Goal: Task Accomplishment & Management: Manage account settings

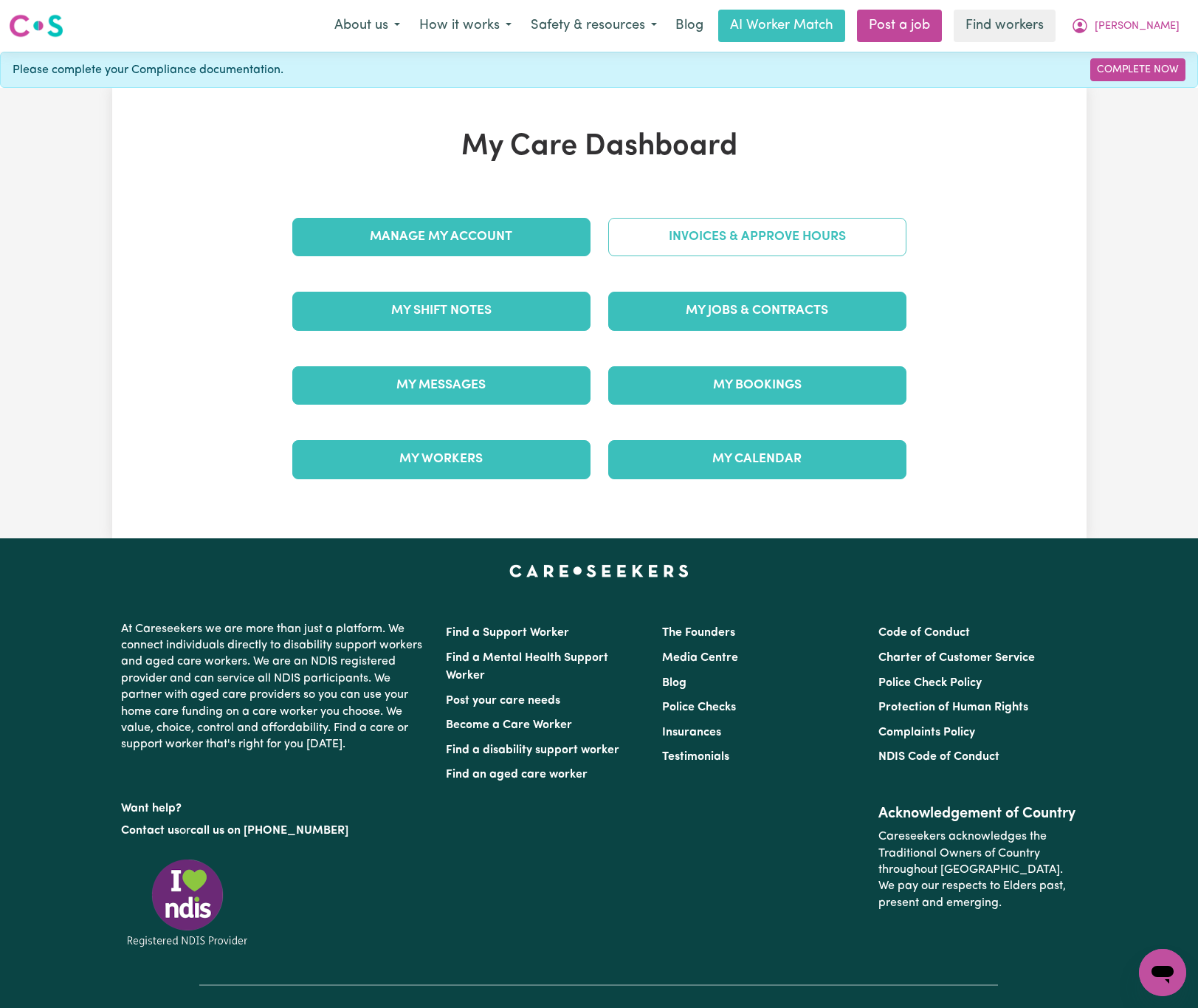
click at [895, 244] on link "Invoices & Approve Hours" at bounding box center [757, 237] width 299 height 38
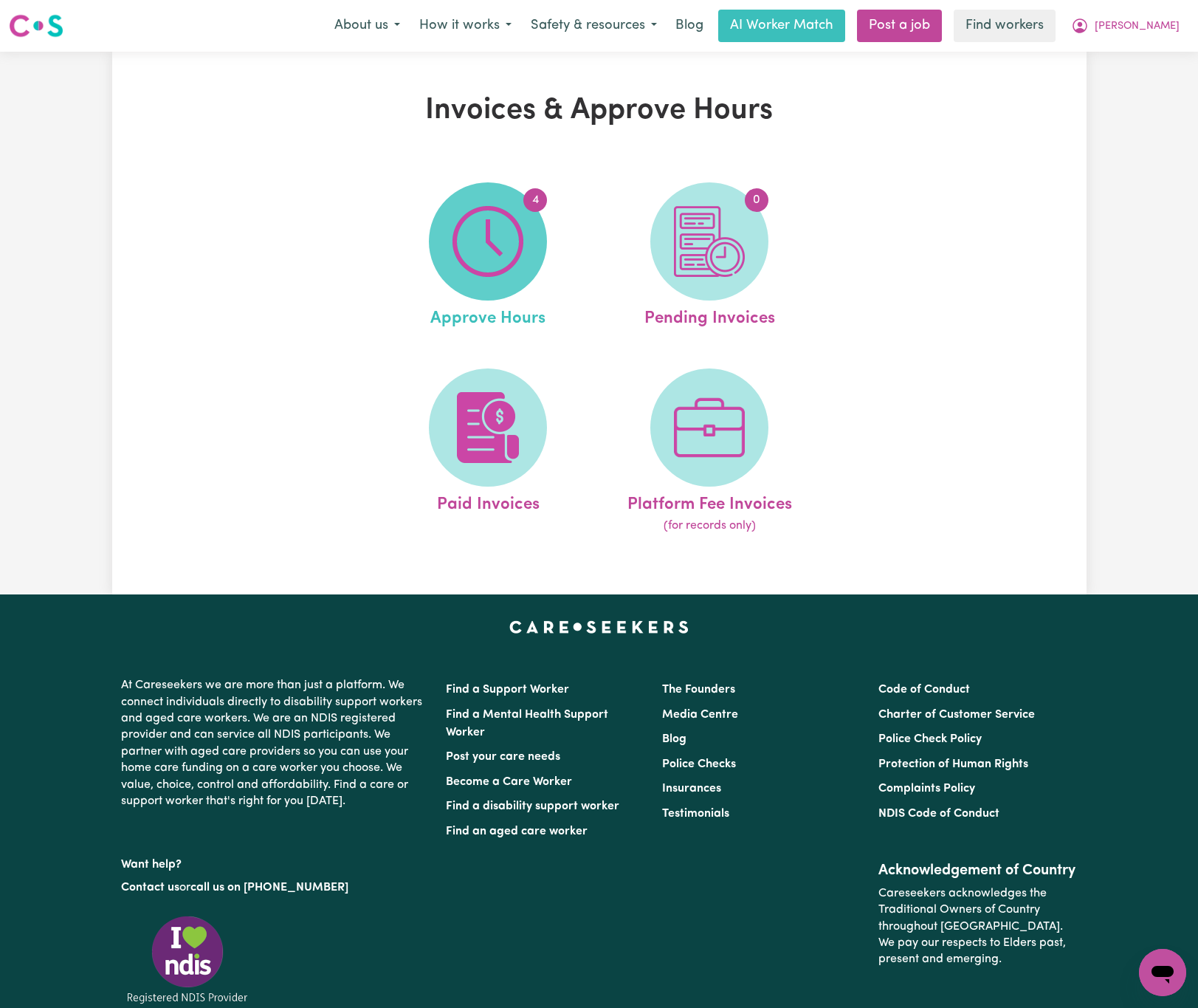
click at [534, 246] on span "4" at bounding box center [488, 241] width 118 height 118
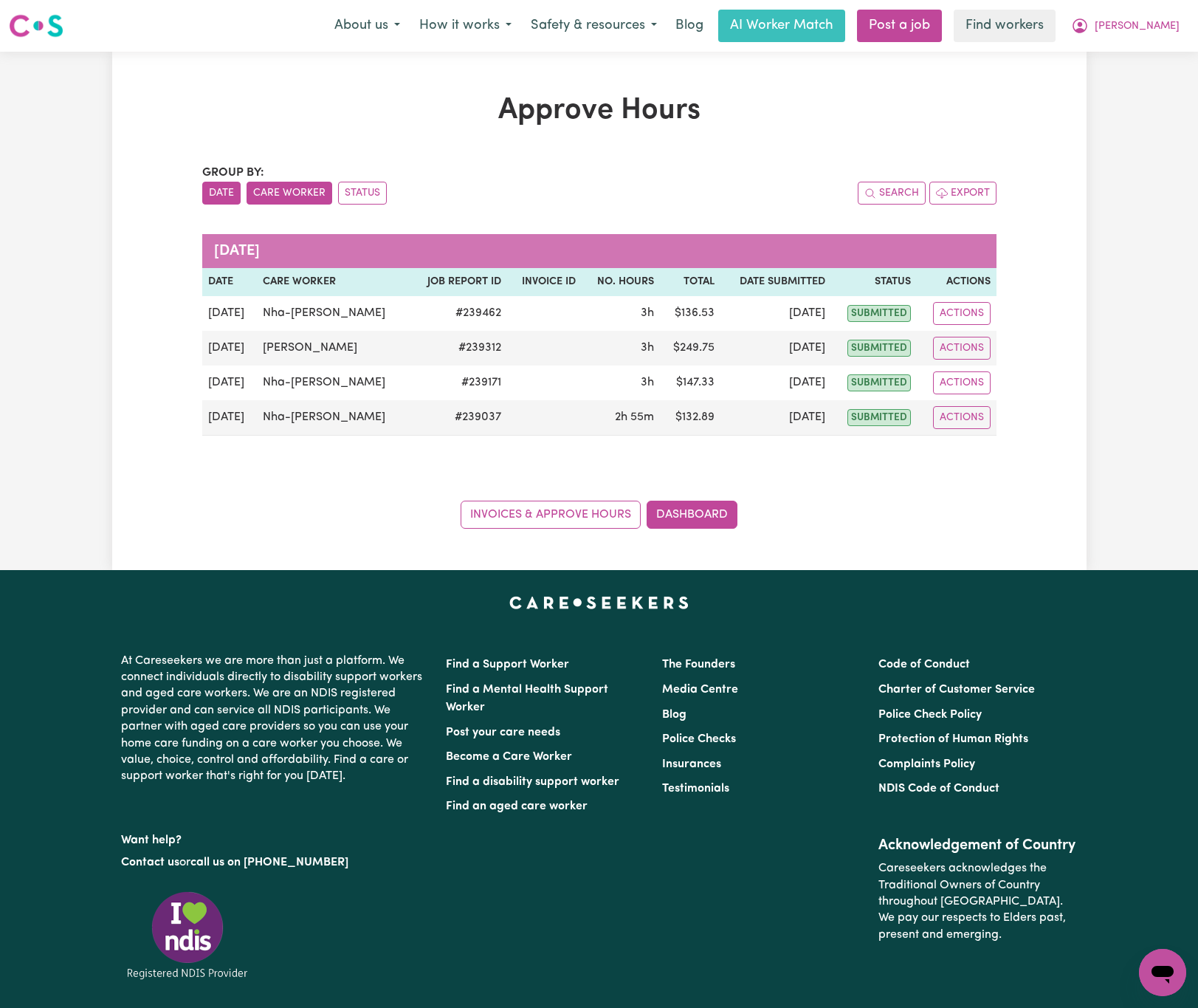
click at [281, 191] on button "Care Worker" at bounding box center [289, 193] width 86 height 23
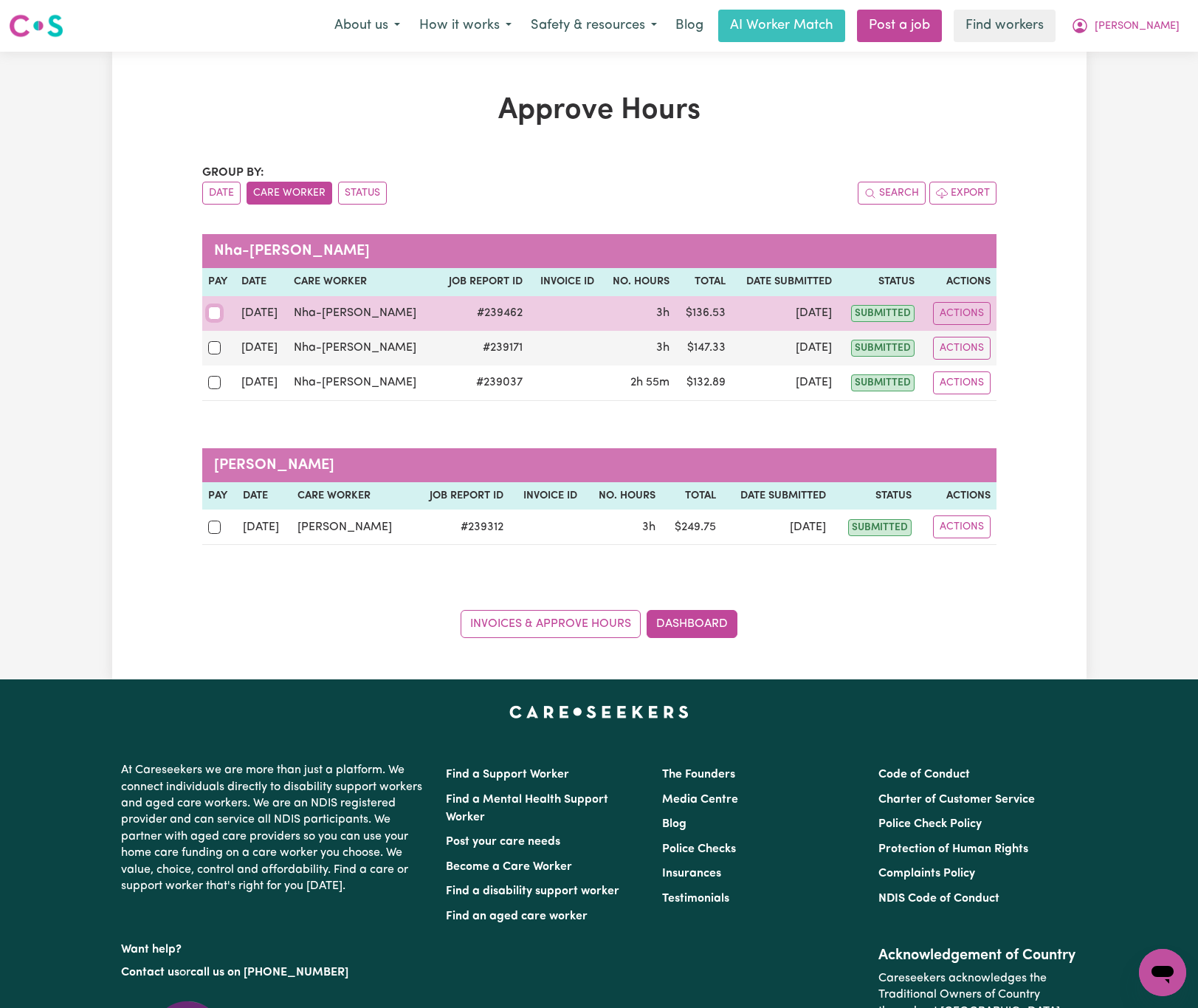
click at [218, 314] on input "checkbox" at bounding box center [215, 313] width 13 height 13
checkbox input "true"
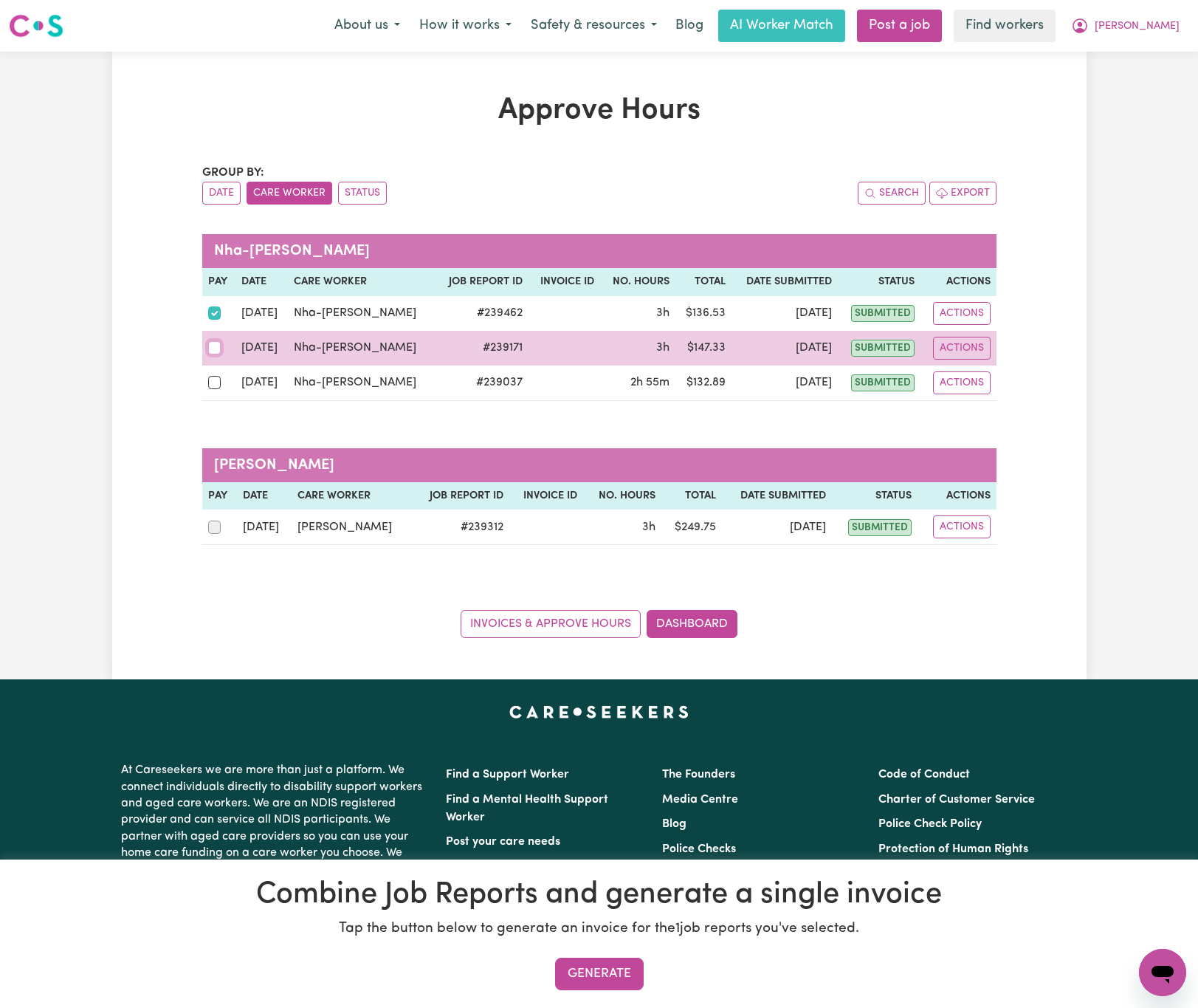
click at [215, 346] on input "checkbox" at bounding box center [215, 348] width 13 height 13
checkbox input "true"
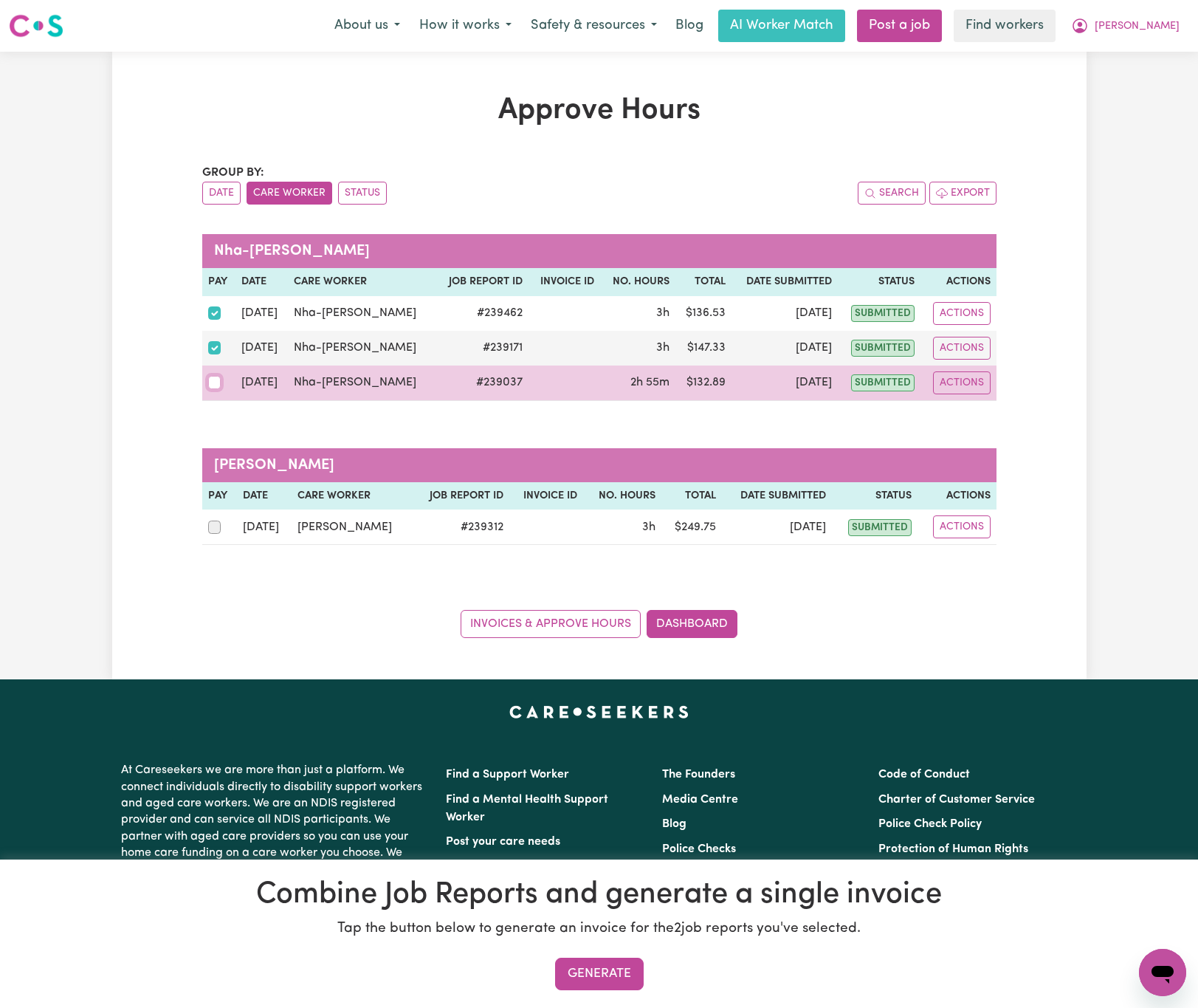
drag, startPoint x: 209, startPoint y: 384, endPoint x: 222, endPoint y: 402, distance: 22.2
click at [211, 385] on input "checkbox" at bounding box center [215, 382] width 13 height 13
checkbox input "true"
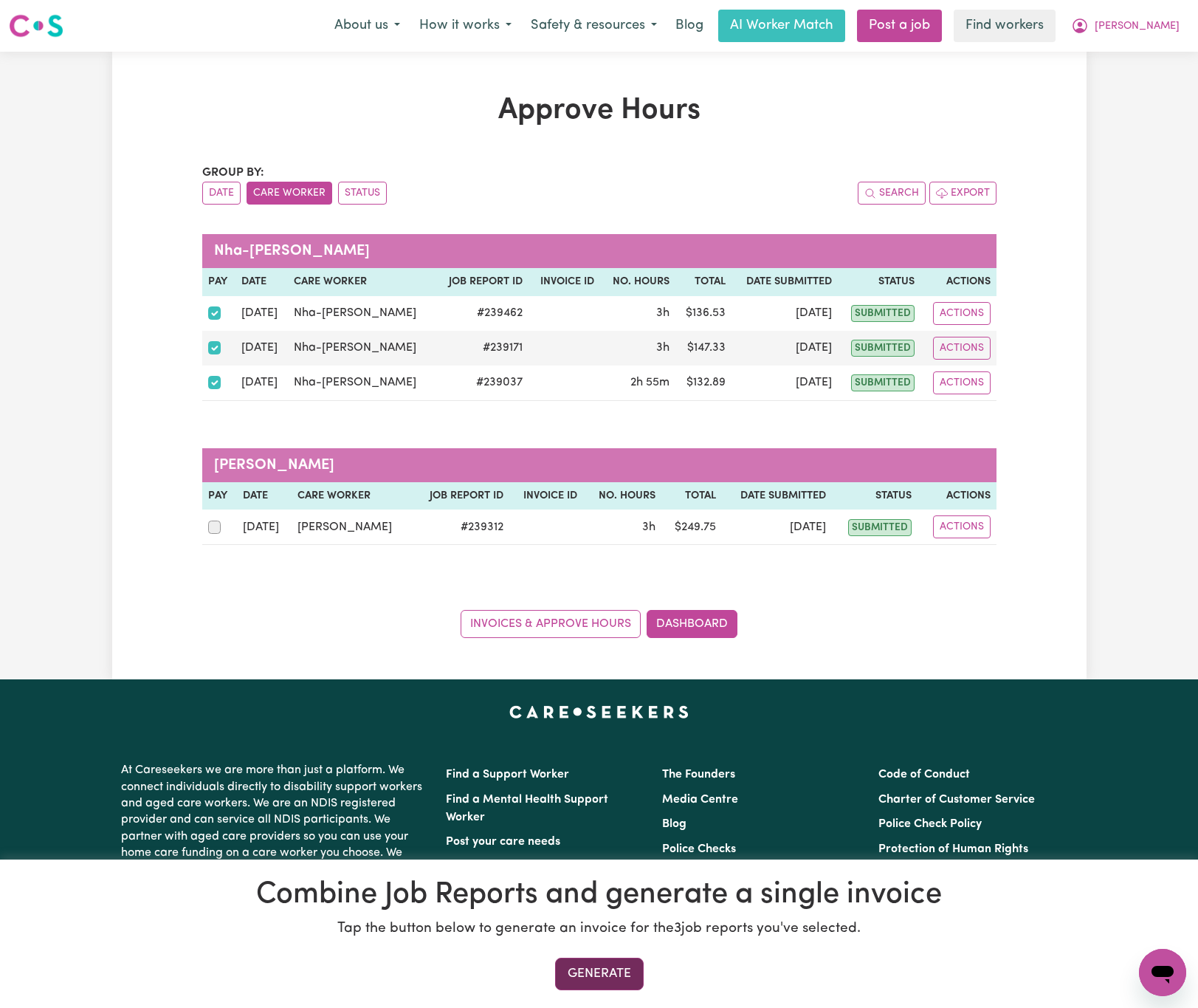
click at [630, 971] on button "Generate" at bounding box center [599, 974] width 88 height 33
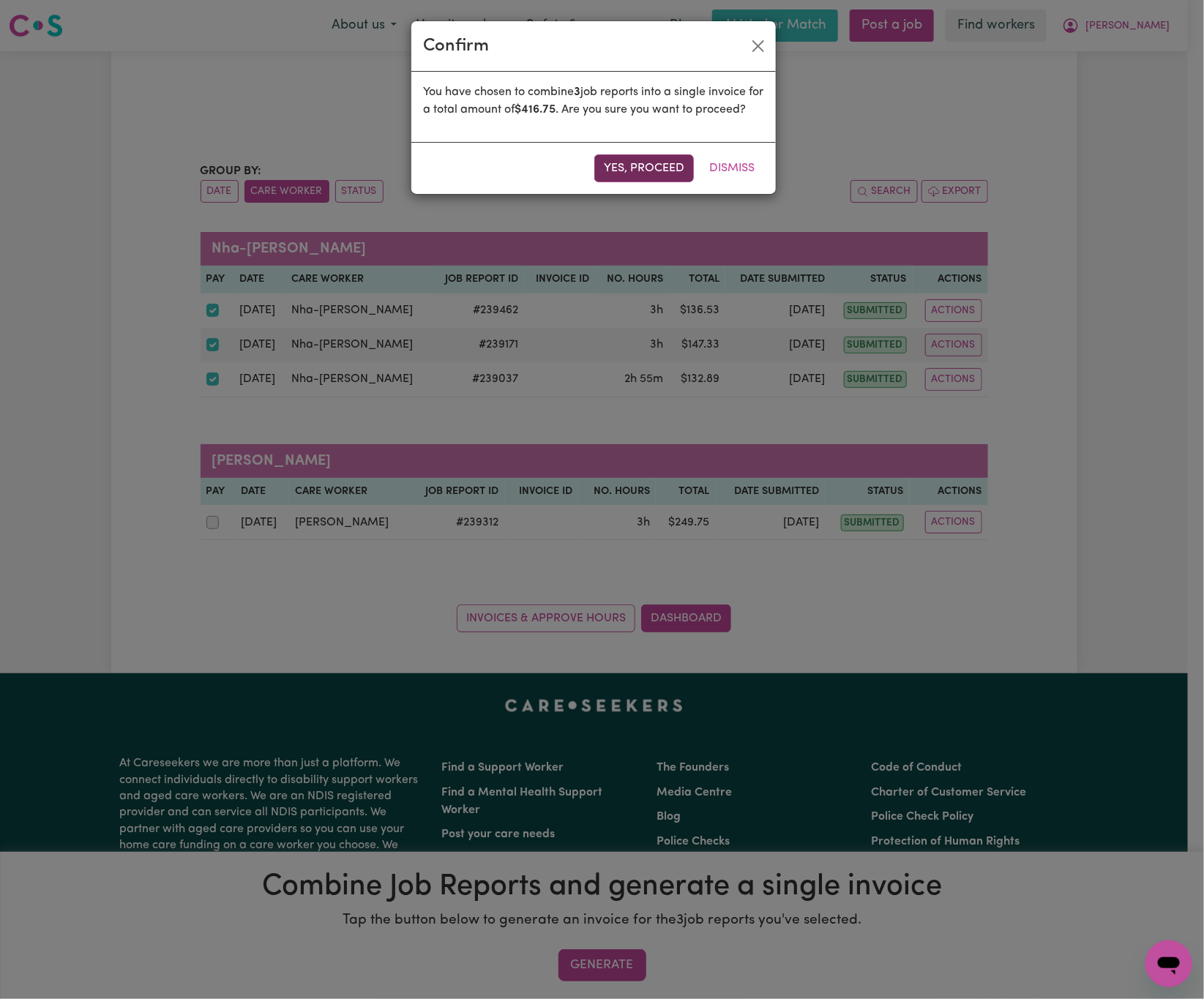
click at [670, 182] on button "Yes, proceed" at bounding box center [644, 168] width 100 height 28
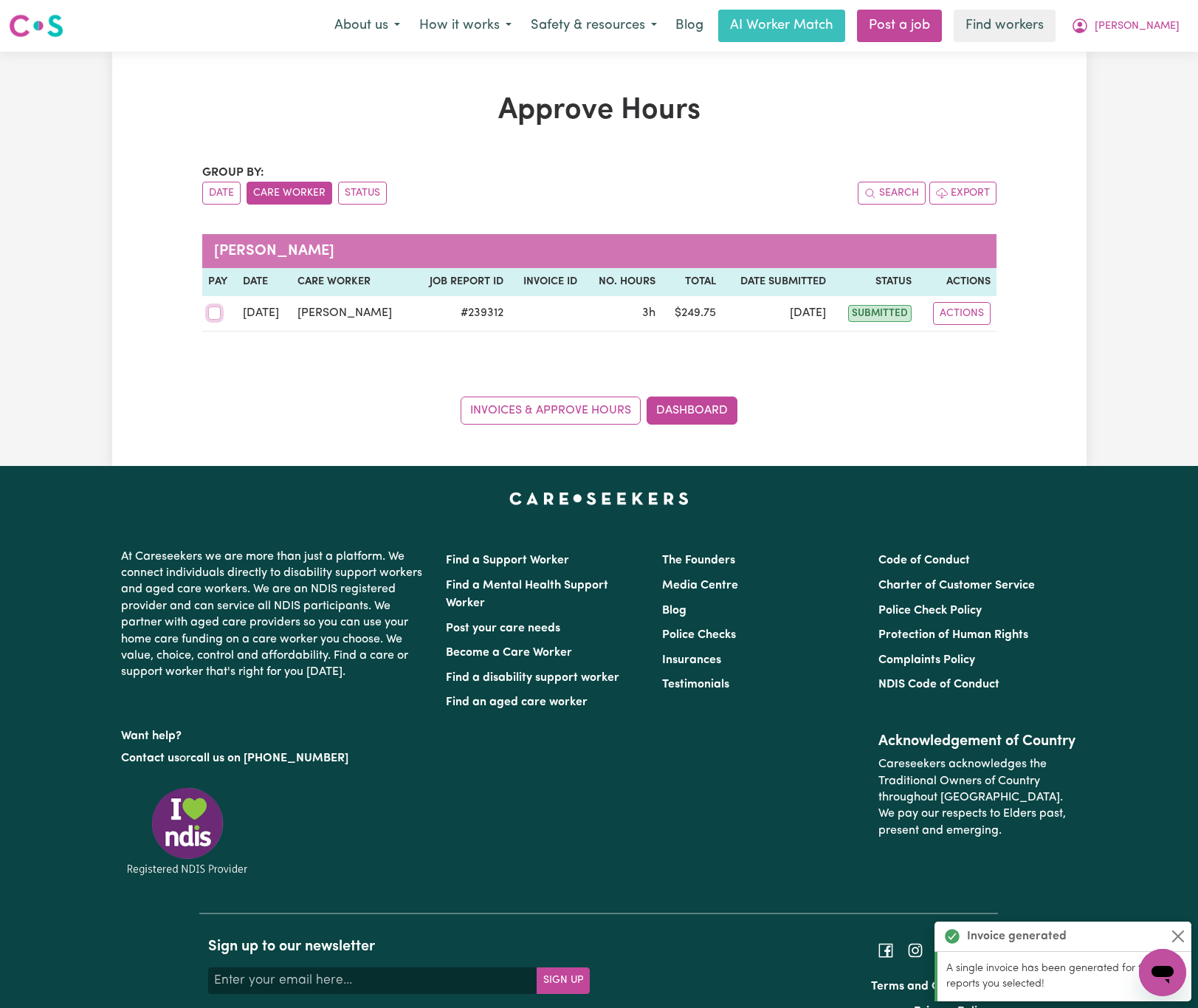
drag, startPoint x: 212, startPoint y: 308, endPoint x: 277, endPoint y: 377, distance: 94.8
click at [213, 308] on input "checkbox" at bounding box center [215, 313] width 13 height 13
checkbox input "true"
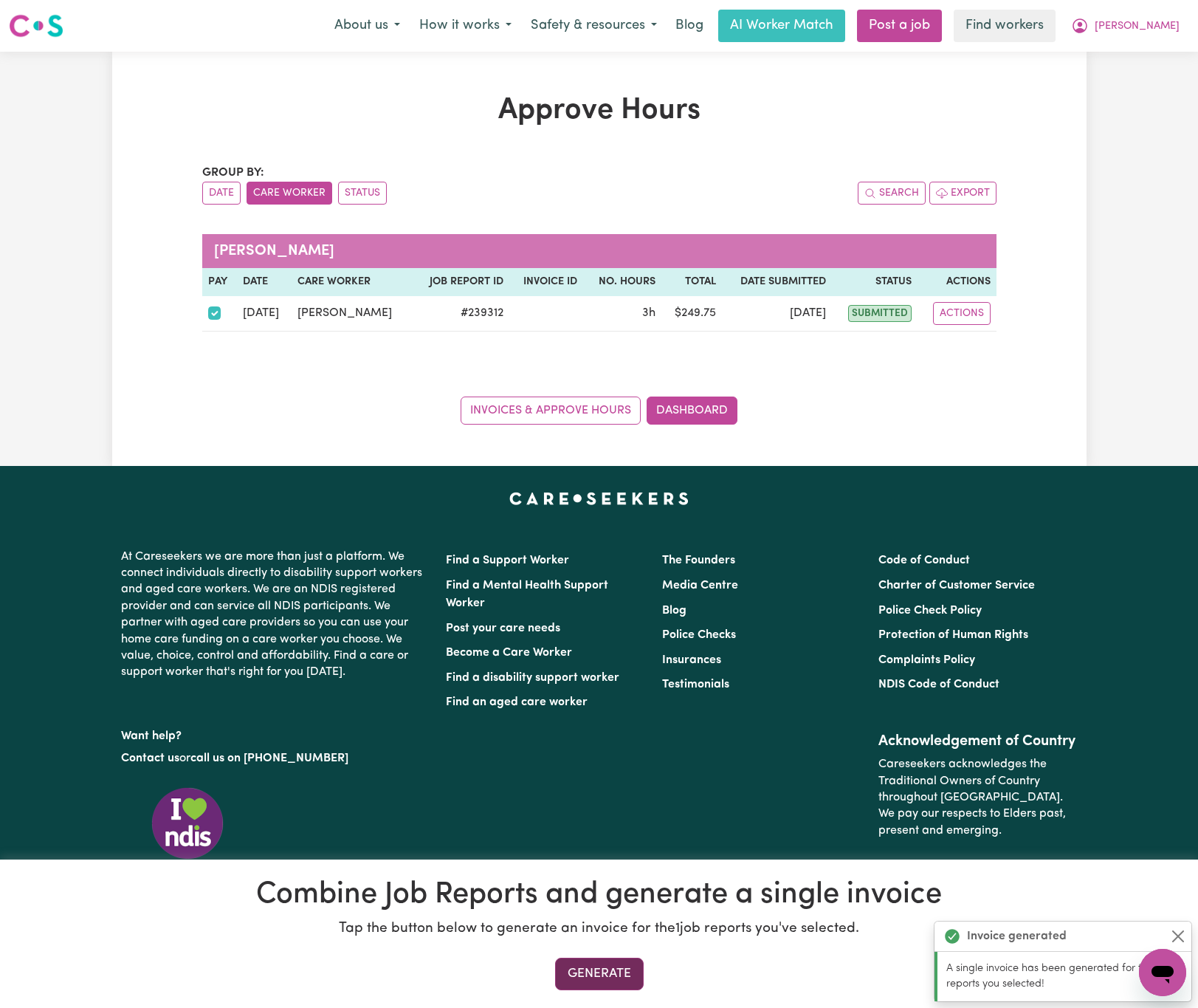
click at [627, 960] on button "Generate" at bounding box center [599, 974] width 88 height 33
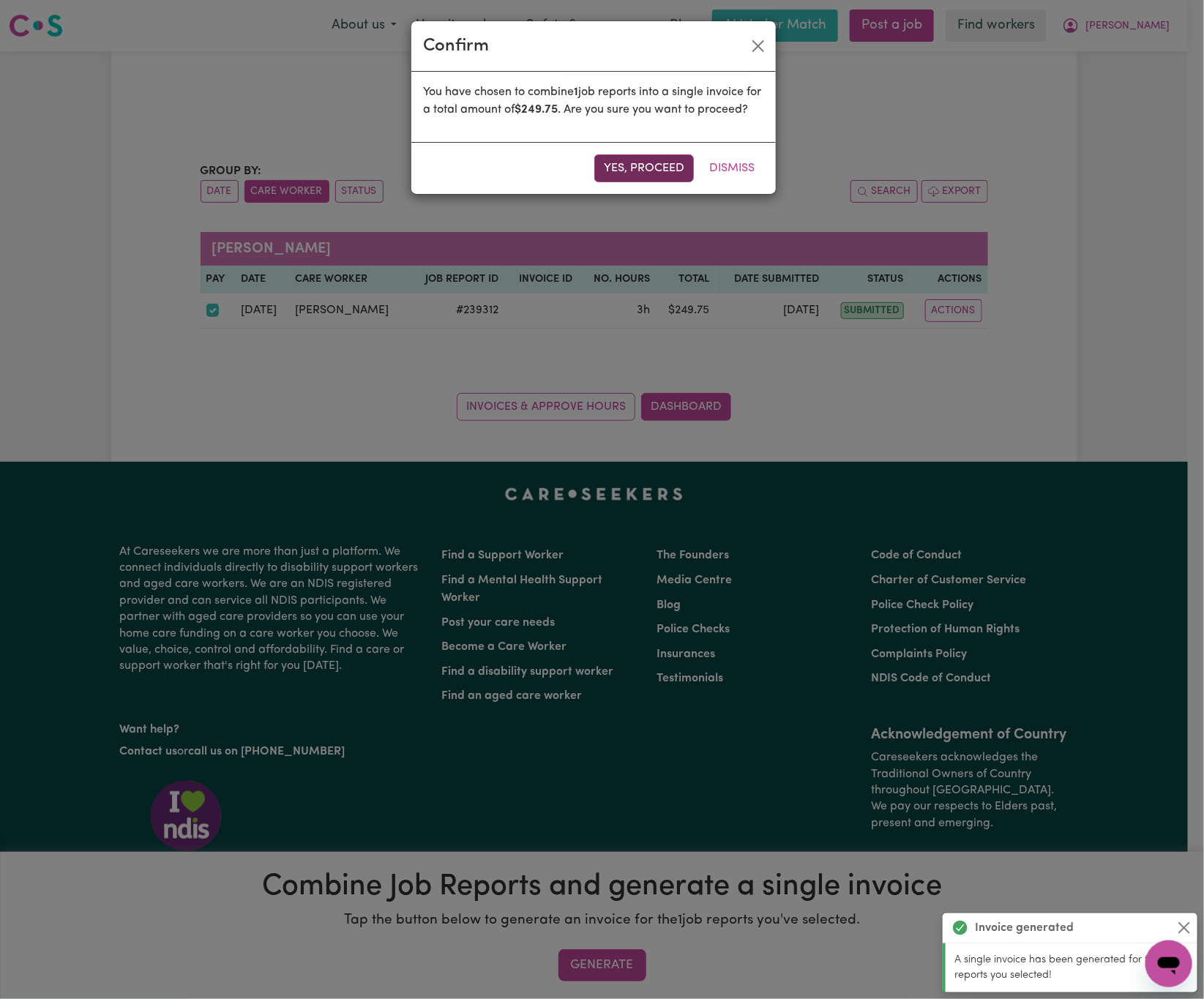
click at [651, 182] on button "Yes, proceed" at bounding box center [644, 168] width 100 height 28
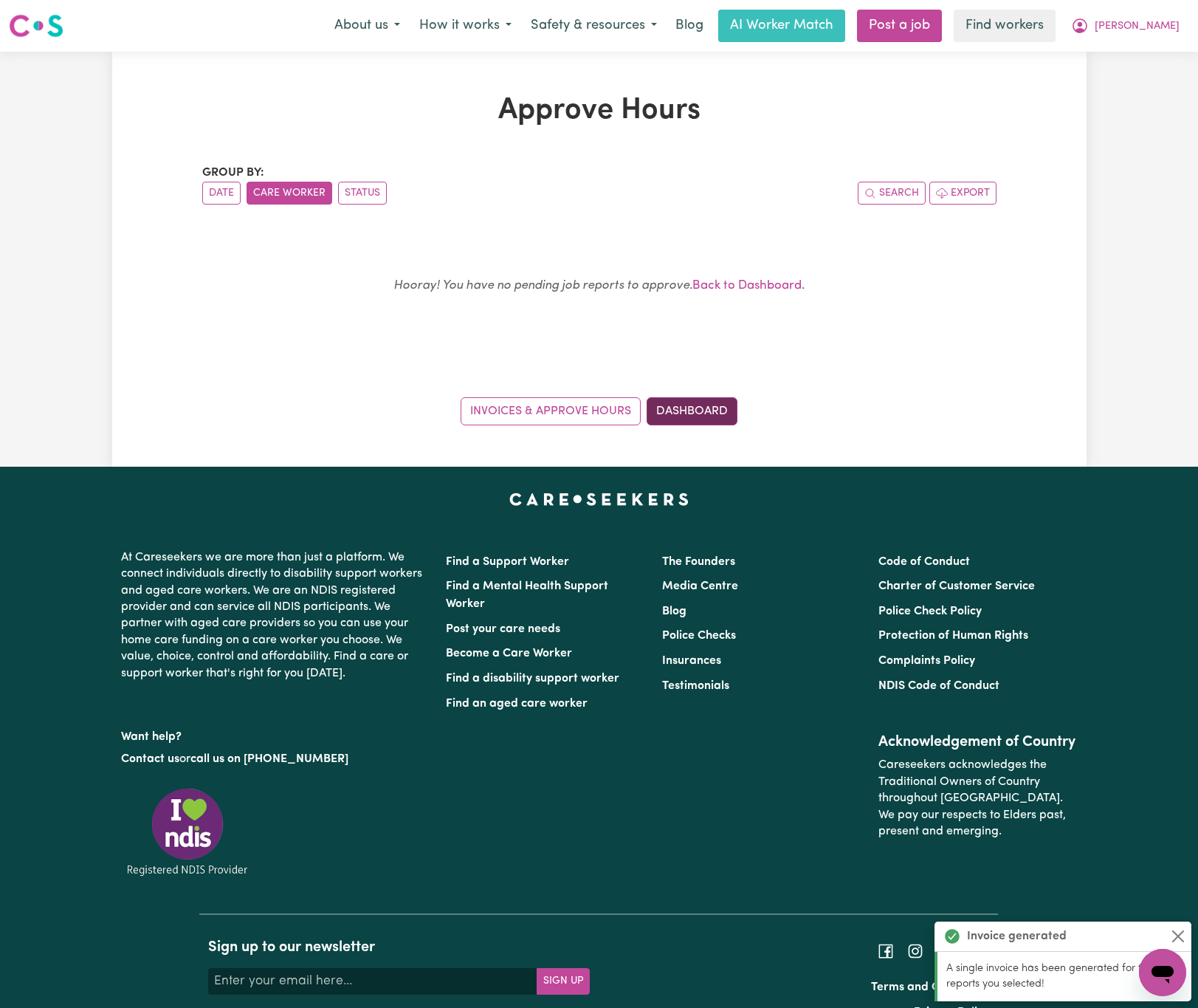
click at [722, 406] on link "Dashboard" at bounding box center [692, 411] width 91 height 28
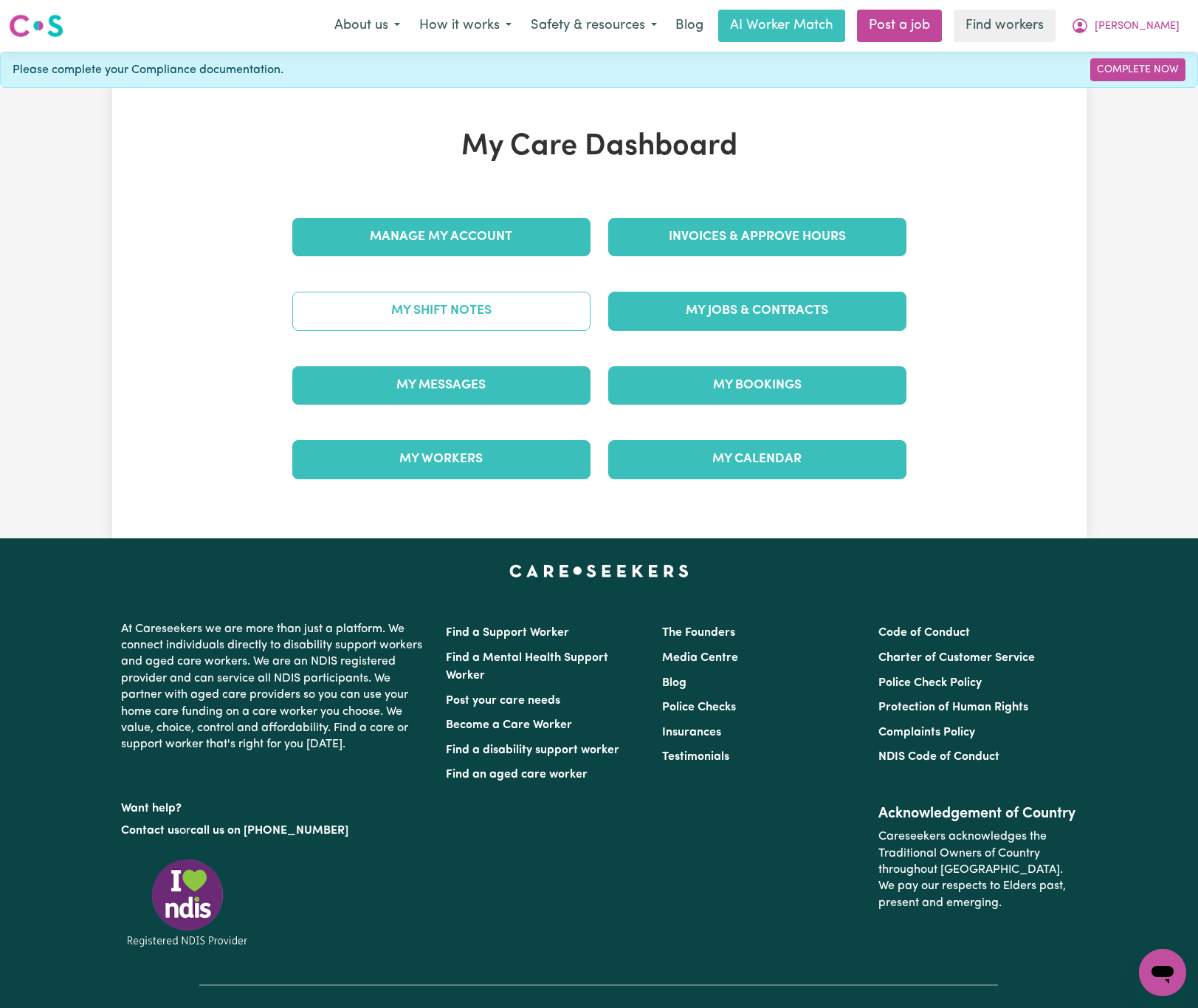
click at [587, 304] on link "My Shift Notes" at bounding box center [441, 311] width 299 height 38
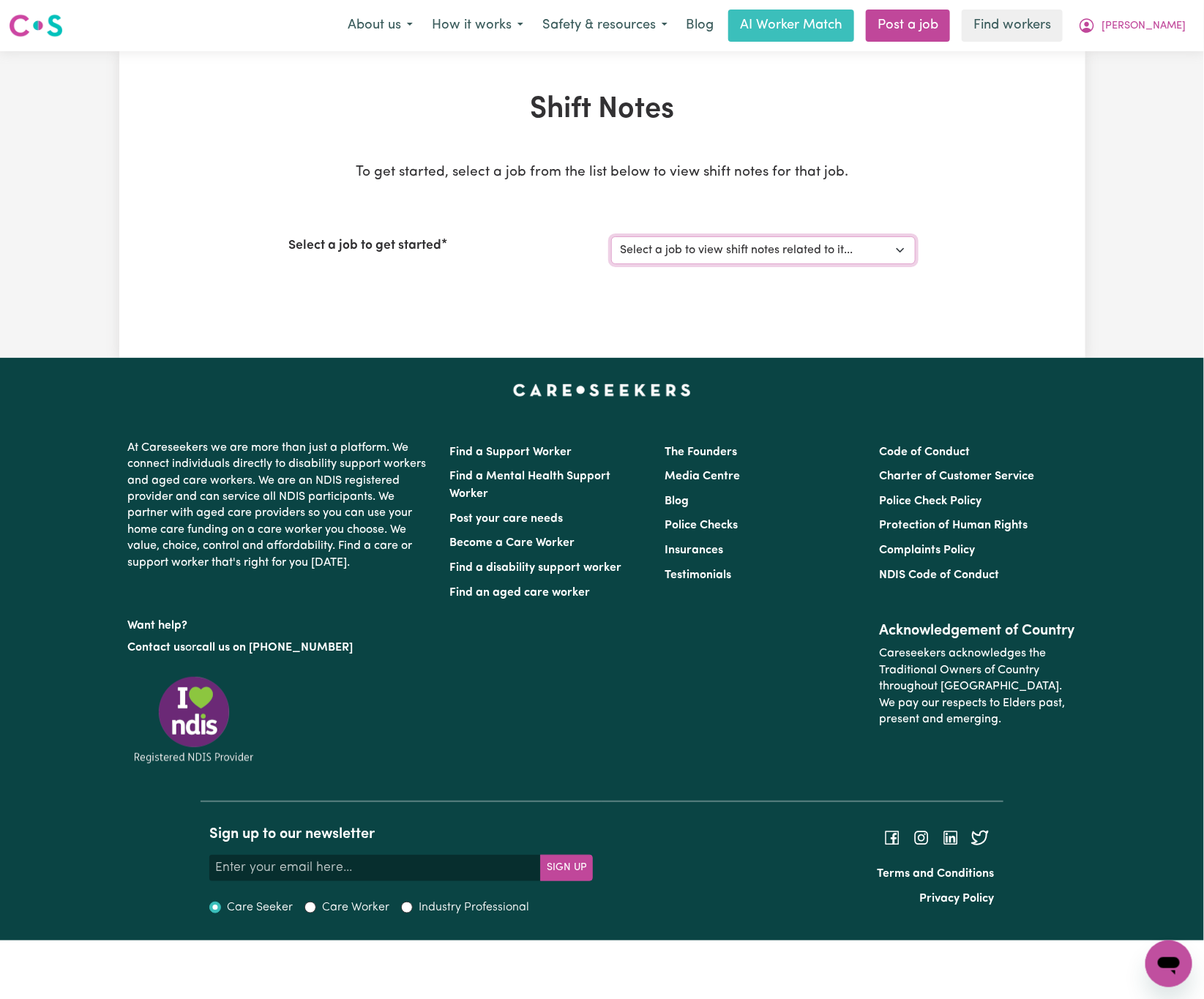
click at [688, 249] on select "Select a job to view shift notes related to it... [DEMOGRAPHIC_DATA] Support Wo…" at bounding box center [764, 250] width 305 height 28
select select "14790"
click at [612, 236] on select "Select a job to view shift notes related to it... [DEMOGRAPHIC_DATA] Support Wo…" at bounding box center [764, 250] width 305 height 28
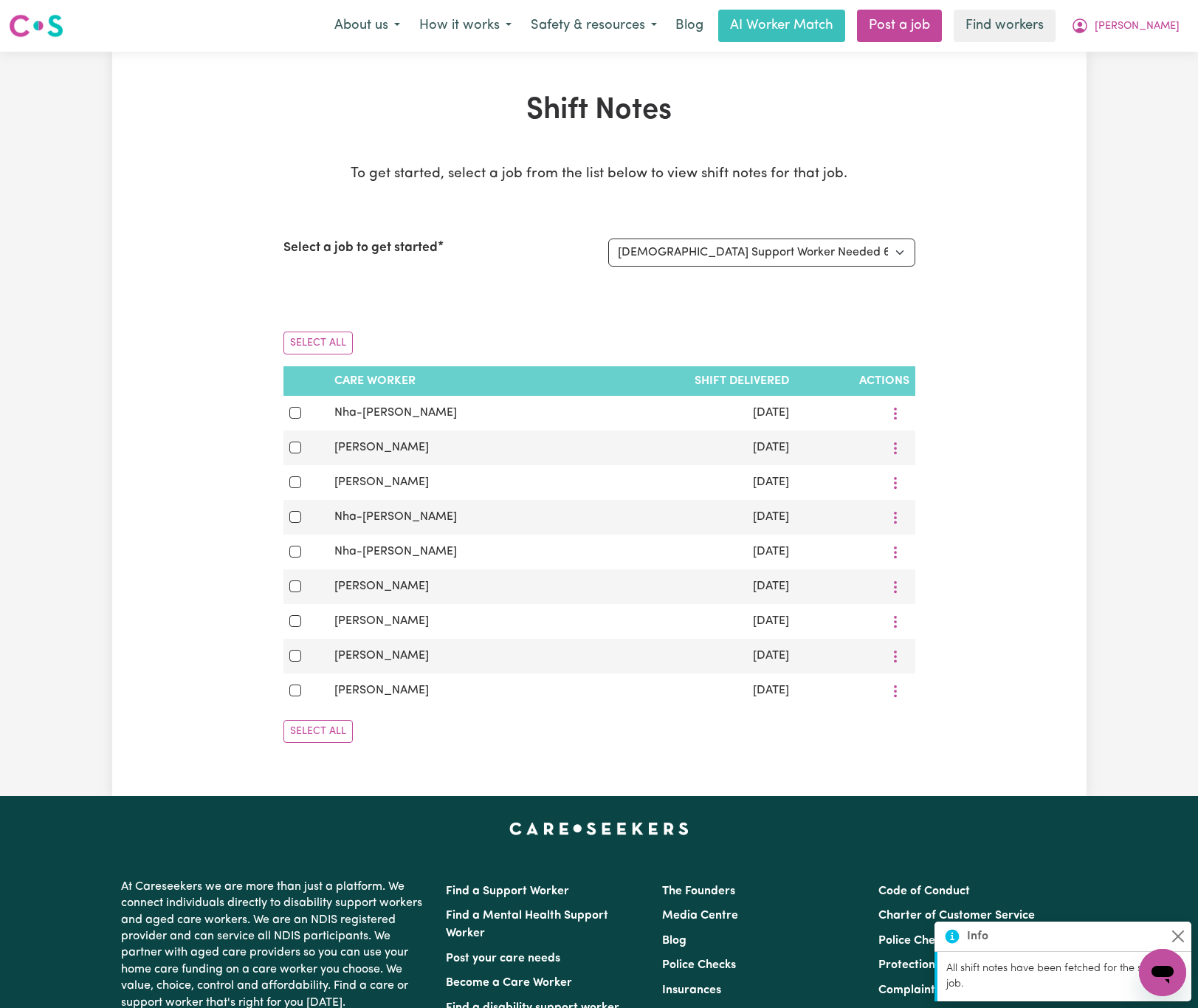
click at [155, 439] on div "Shift Notes To get started, select a job from the list below to view shift note…" at bounding box center [599, 424] width 975 height 662
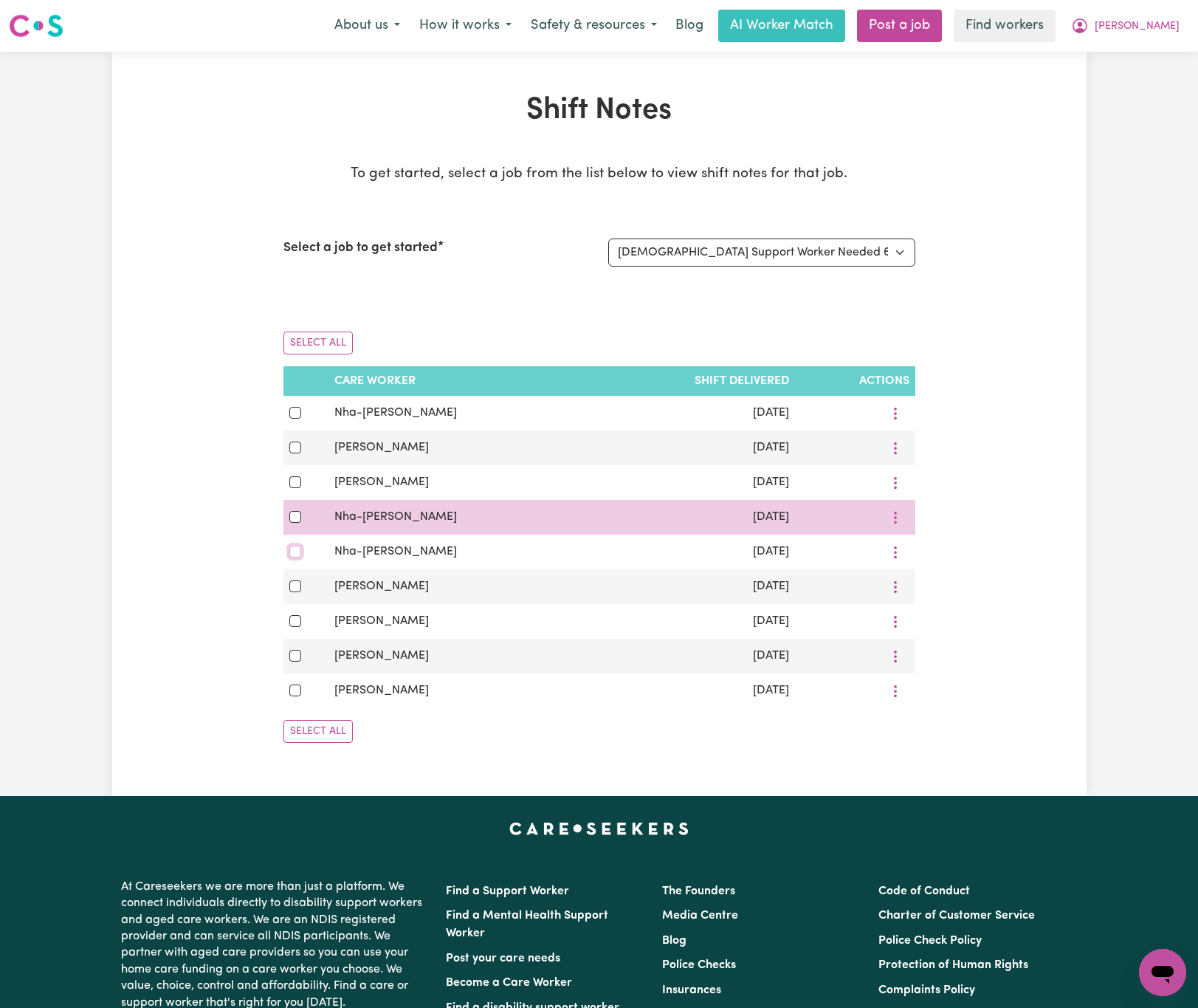
drag, startPoint x: 295, startPoint y: 557, endPoint x: 295, endPoint y: 531, distance: 26.0
click at [295, 553] on input "checkbox" at bounding box center [295, 552] width 12 height 12
checkbox input "true"
drag, startPoint x: 295, startPoint y: 529, endPoint x: 293, endPoint y: 512, distance: 17.1
click at [295, 523] on input "checkbox" at bounding box center [295, 517] width 12 height 12
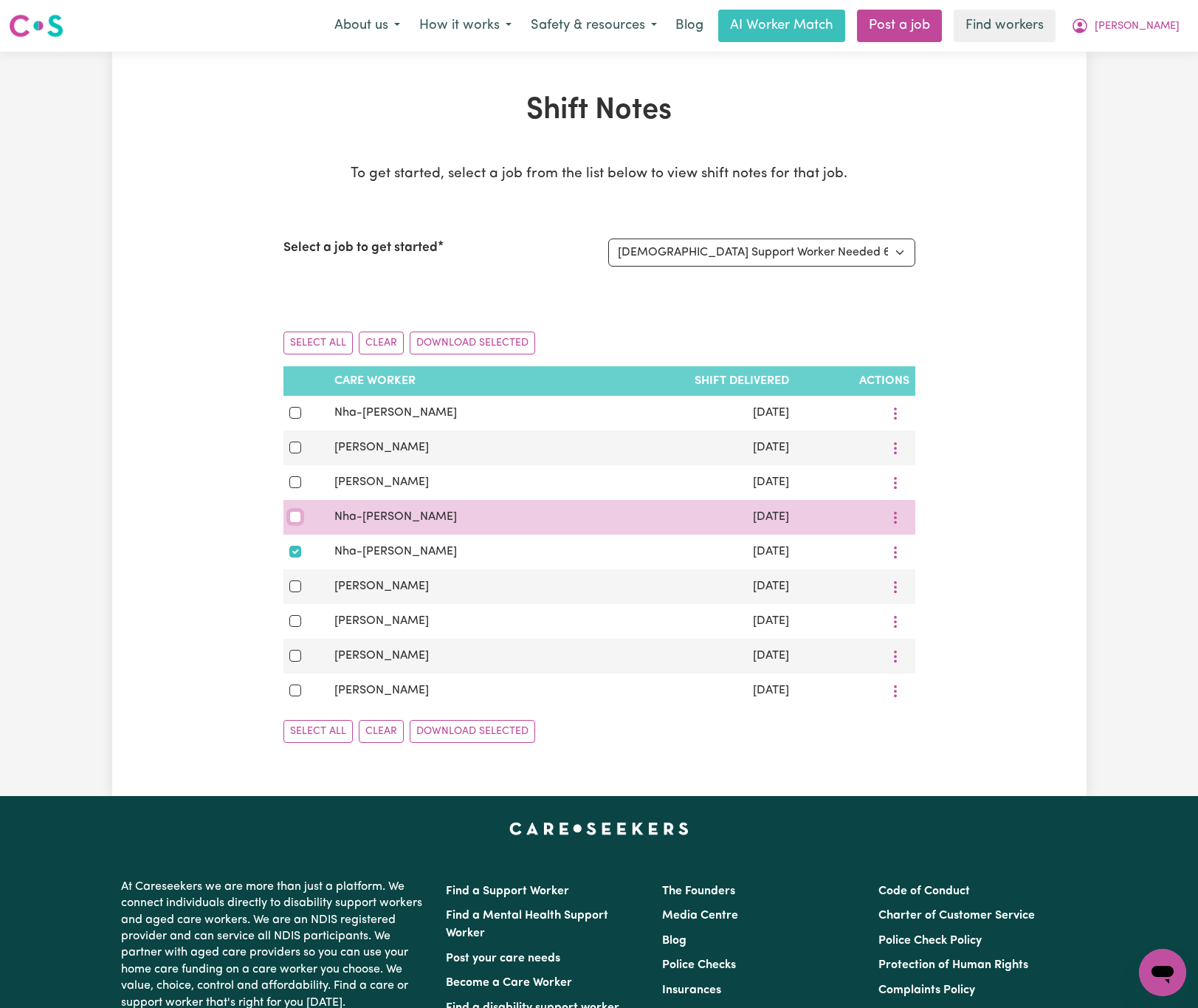
checkbox input "true"
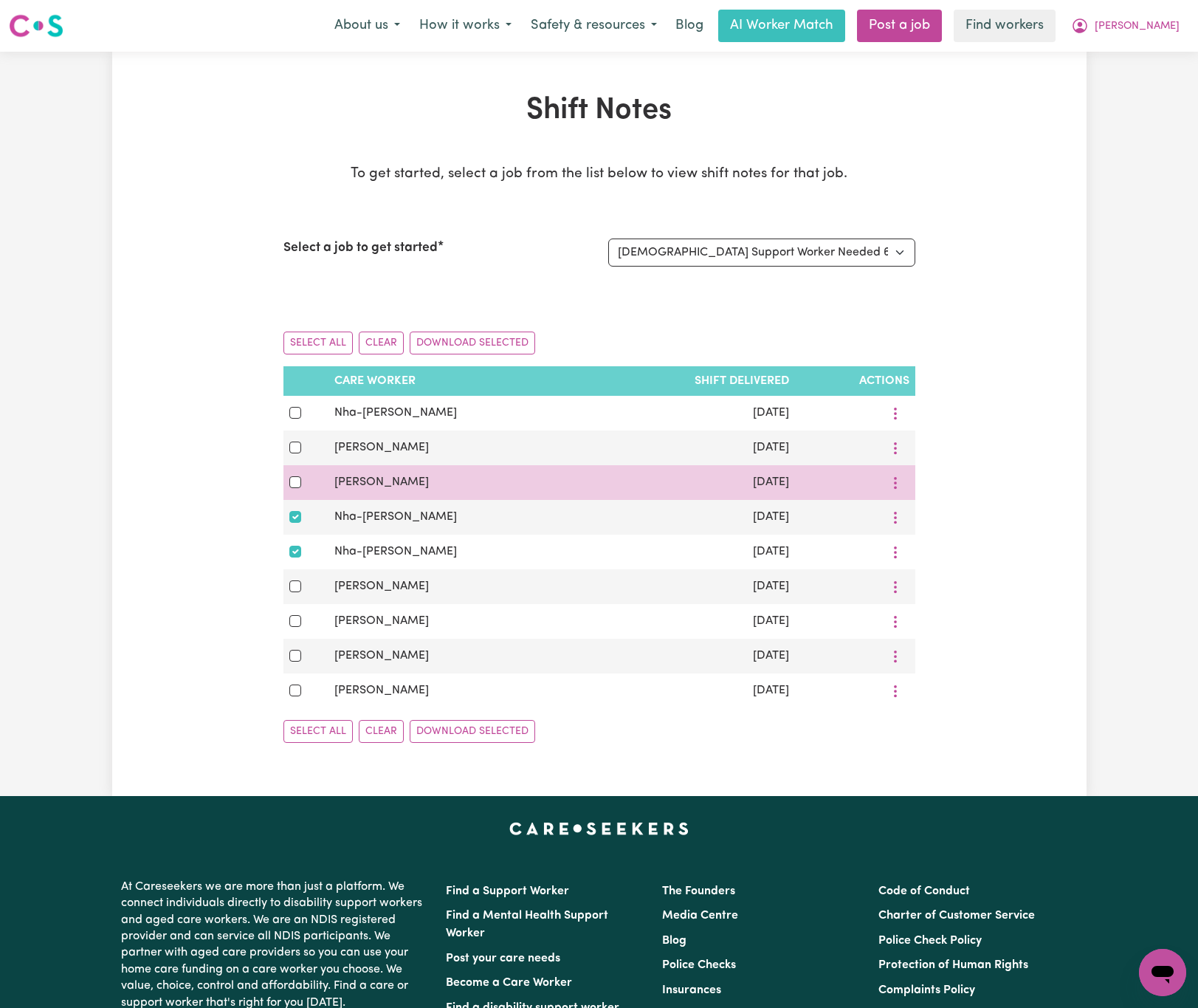
click at [291, 477] on td at bounding box center [306, 482] width 46 height 35
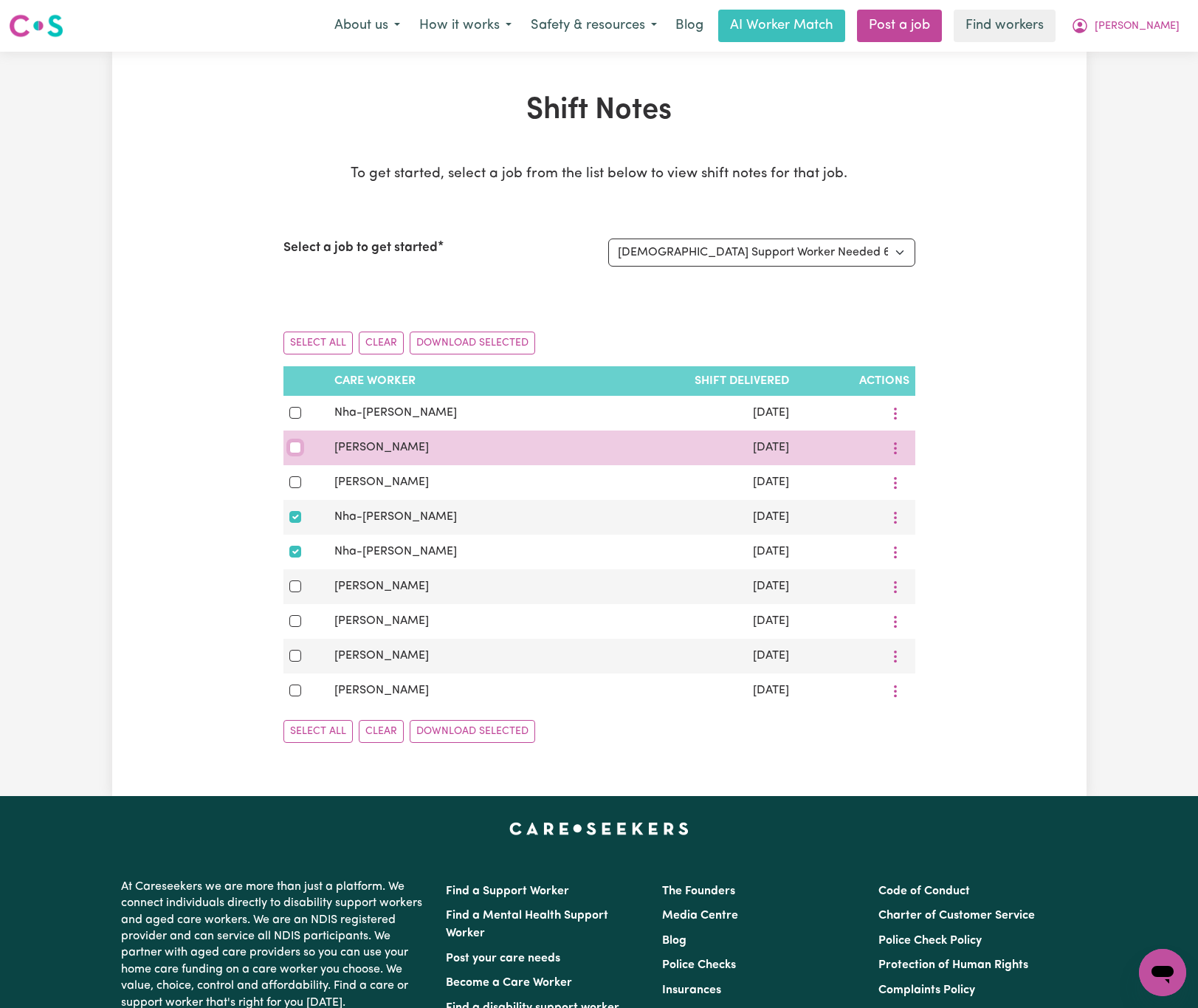
click at [297, 452] on input "checkbox" at bounding box center [295, 448] width 12 height 12
checkbox input "true"
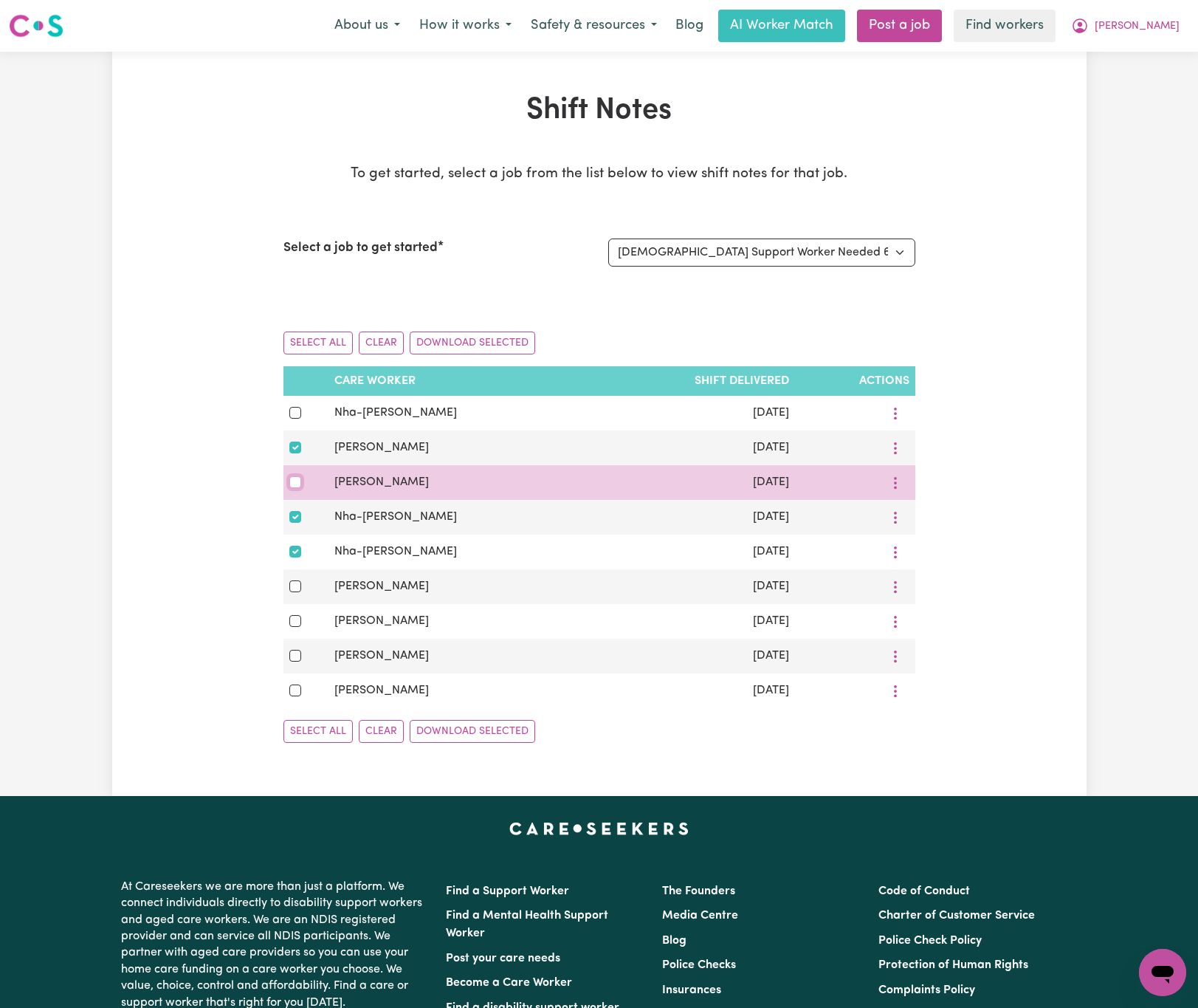
click at [290, 486] on input "checkbox" at bounding box center [295, 482] width 12 height 12
checkbox input "true"
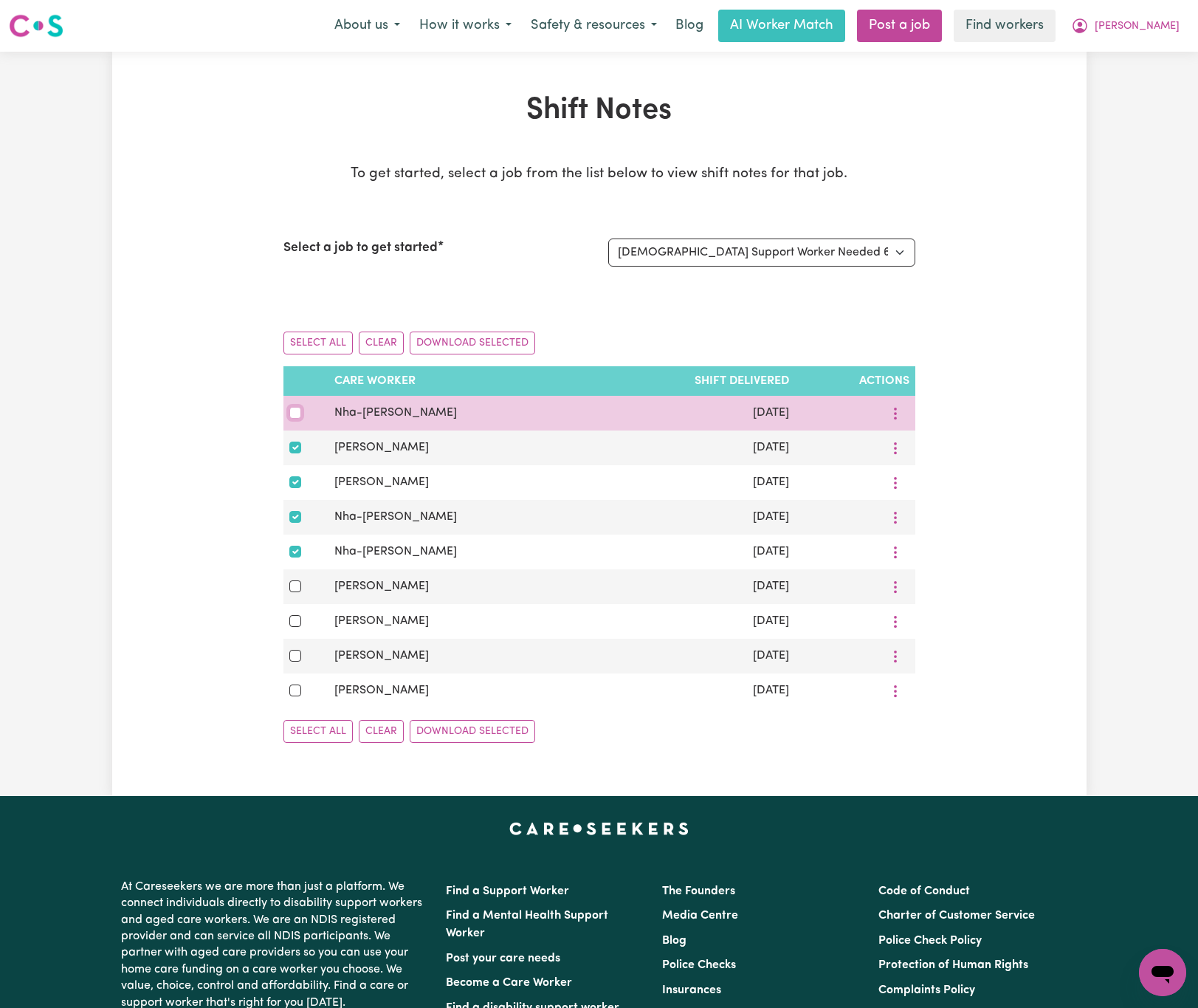
click at [293, 413] on input "checkbox" at bounding box center [295, 413] width 12 height 12
checkbox input "true"
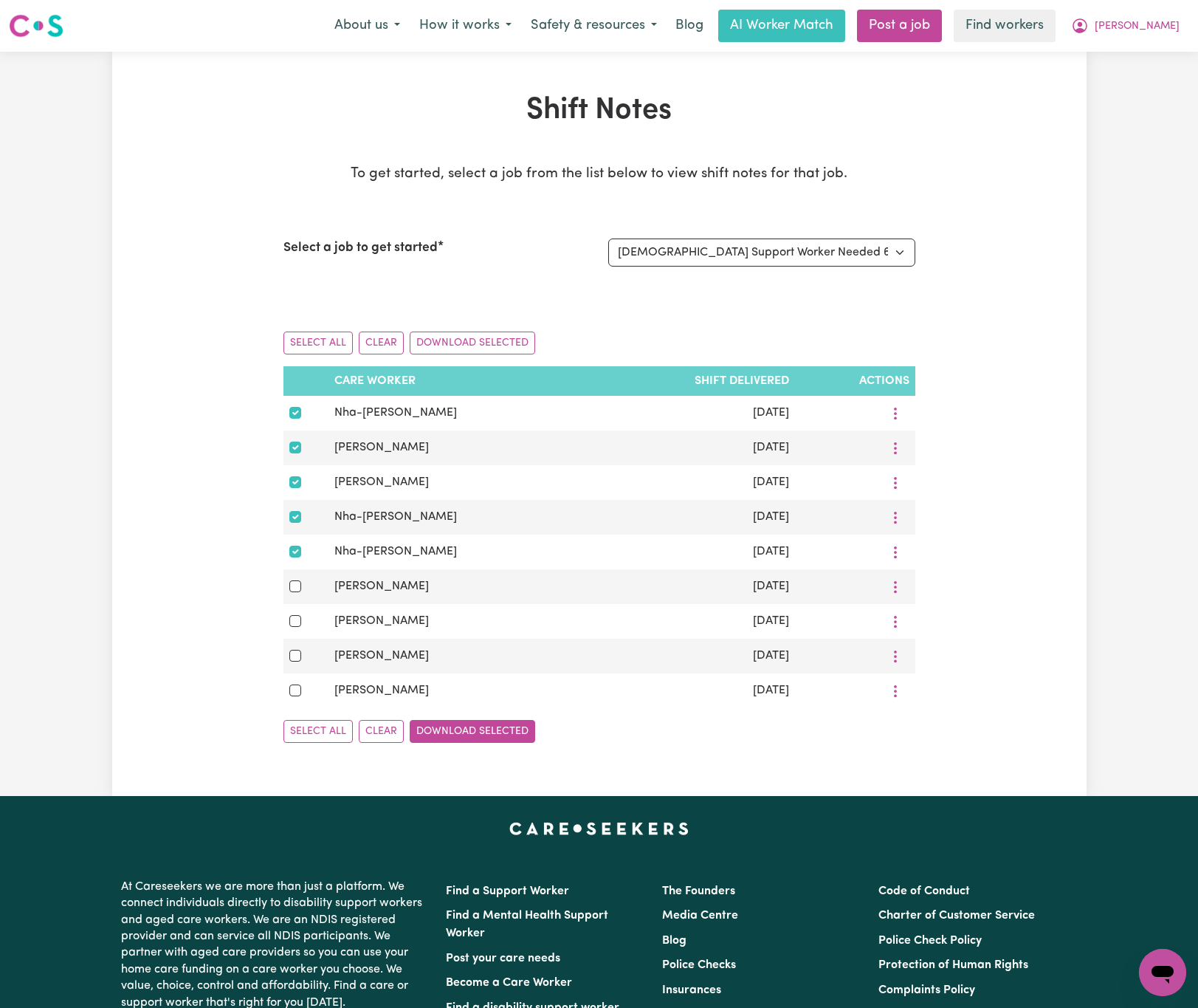
click at [457, 743] on button "Download Selected" at bounding box center [473, 731] width 126 height 23
click at [1161, 15] on button "[PERSON_NAME]" at bounding box center [1125, 26] width 128 height 31
click at [1161, 62] on link "My Dashboard" at bounding box center [1130, 57] width 116 height 28
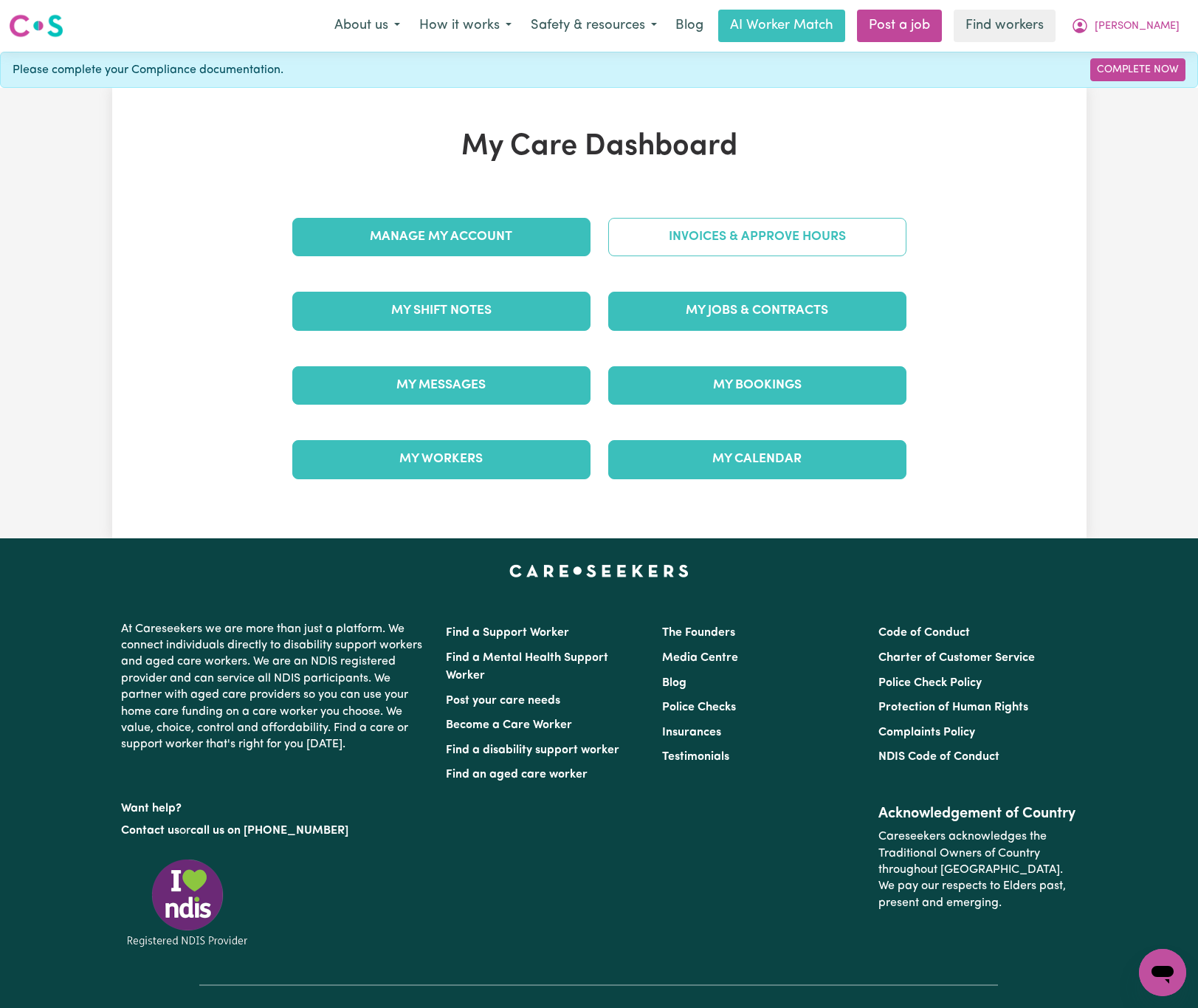
click at [877, 246] on link "Invoices & Approve Hours" at bounding box center [757, 237] width 299 height 38
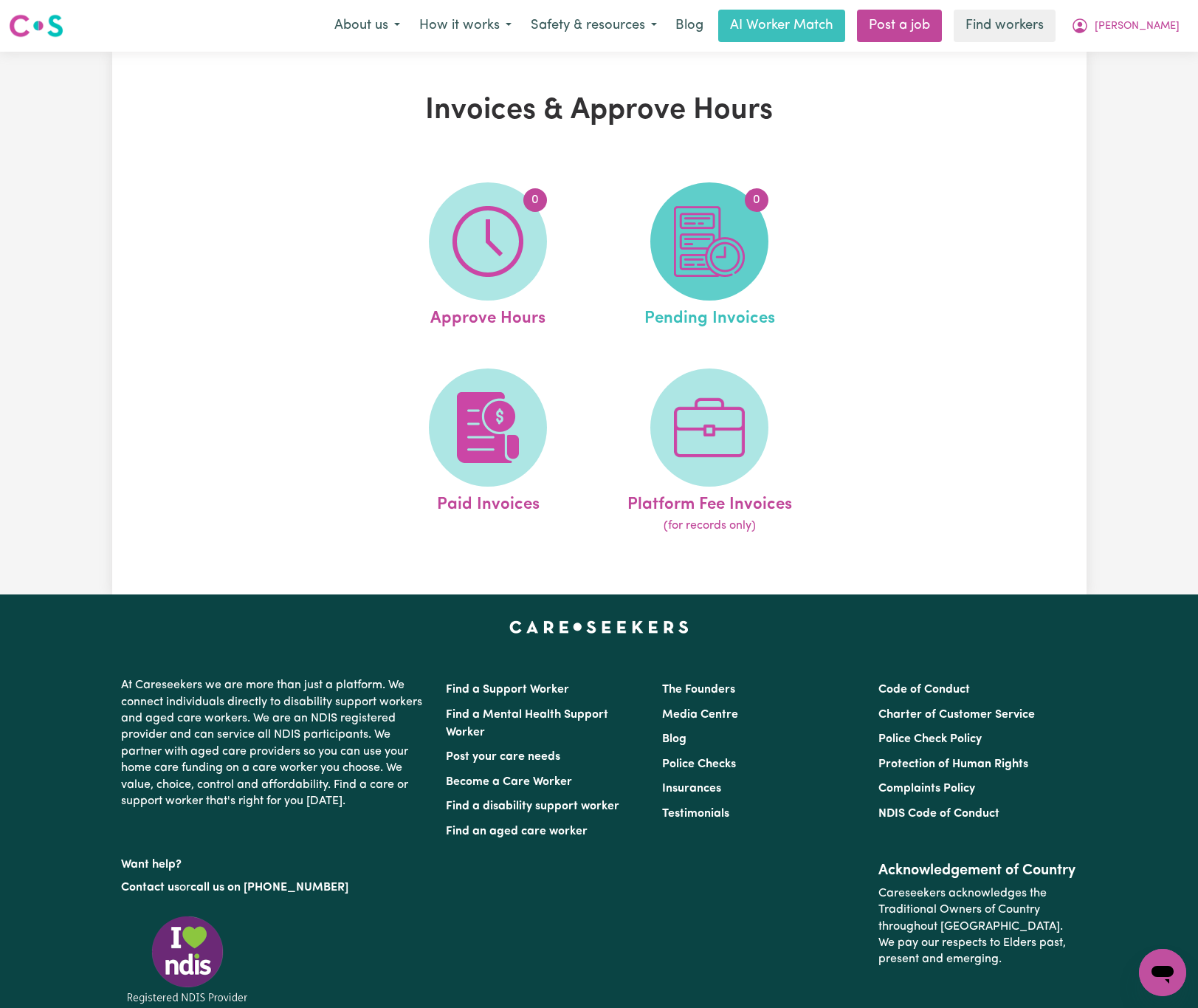
click at [720, 249] on img at bounding box center [710, 241] width 71 height 71
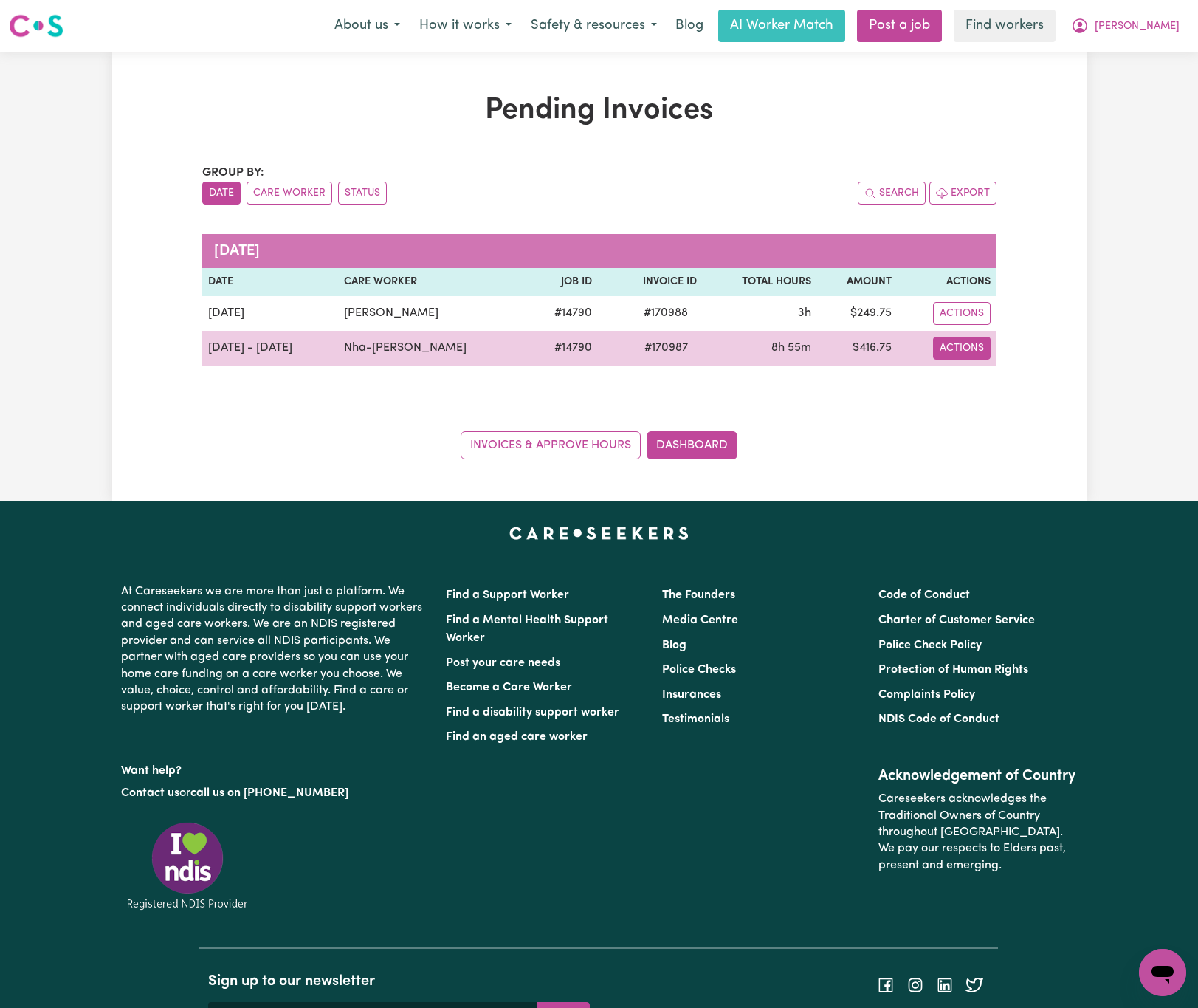
click at [966, 325] on button "Actions" at bounding box center [963, 313] width 58 height 23
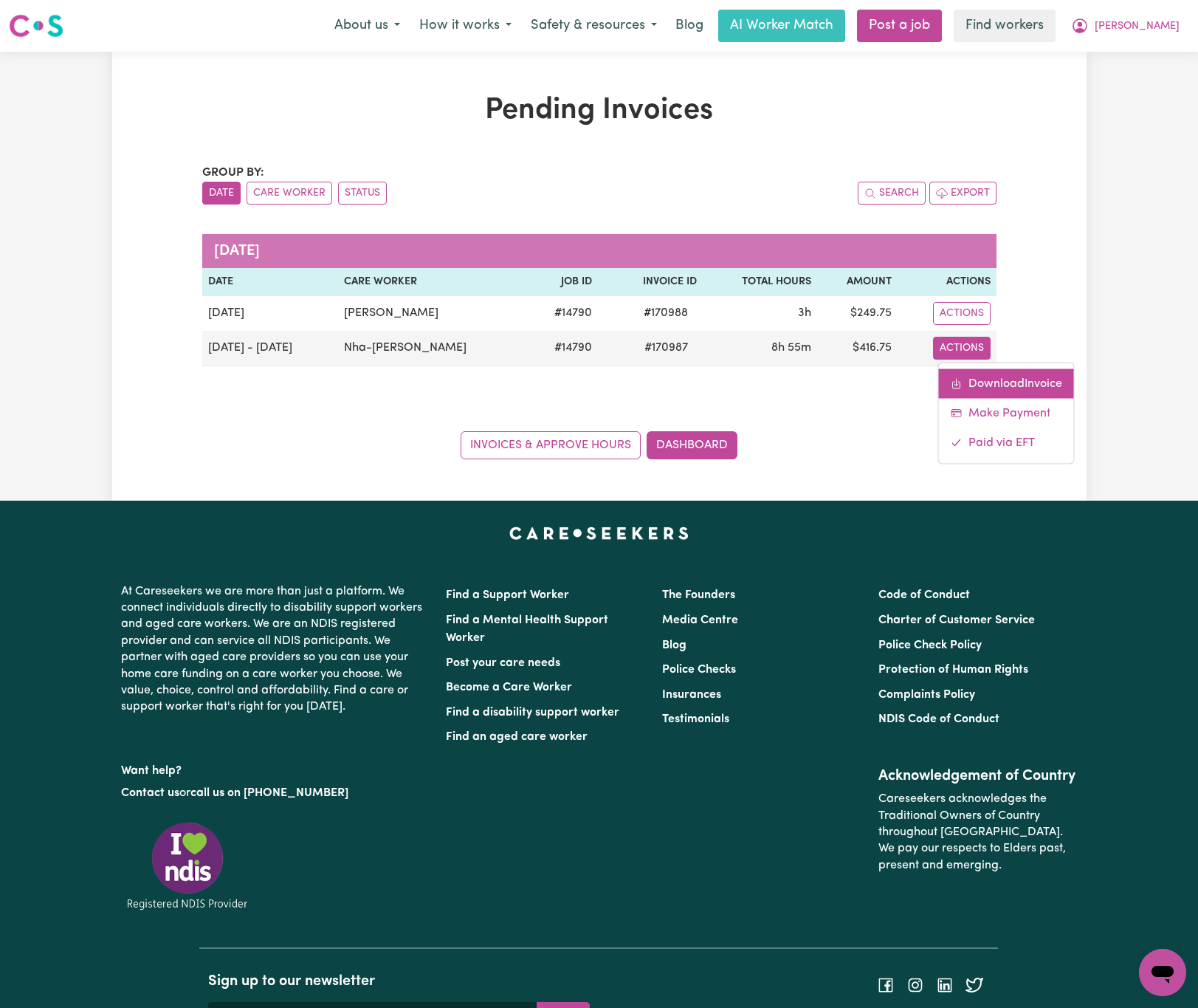
click at [979, 392] on link "Download Invoice" at bounding box center [1007, 383] width 135 height 30
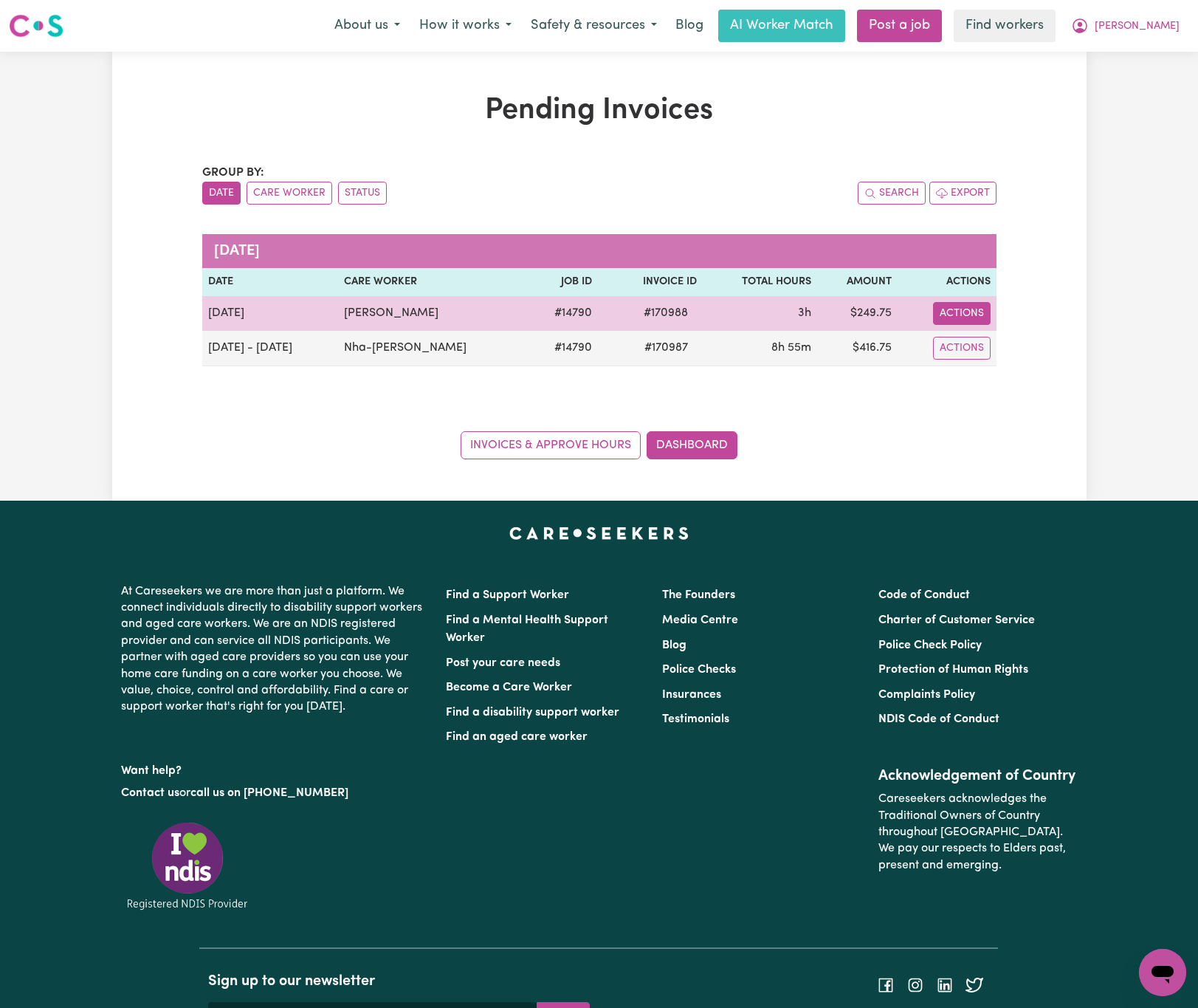
click at [972, 306] on button "Actions" at bounding box center [963, 313] width 58 height 23
click at [984, 341] on link "Download Invoice" at bounding box center [1007, 348] width 135 height 30
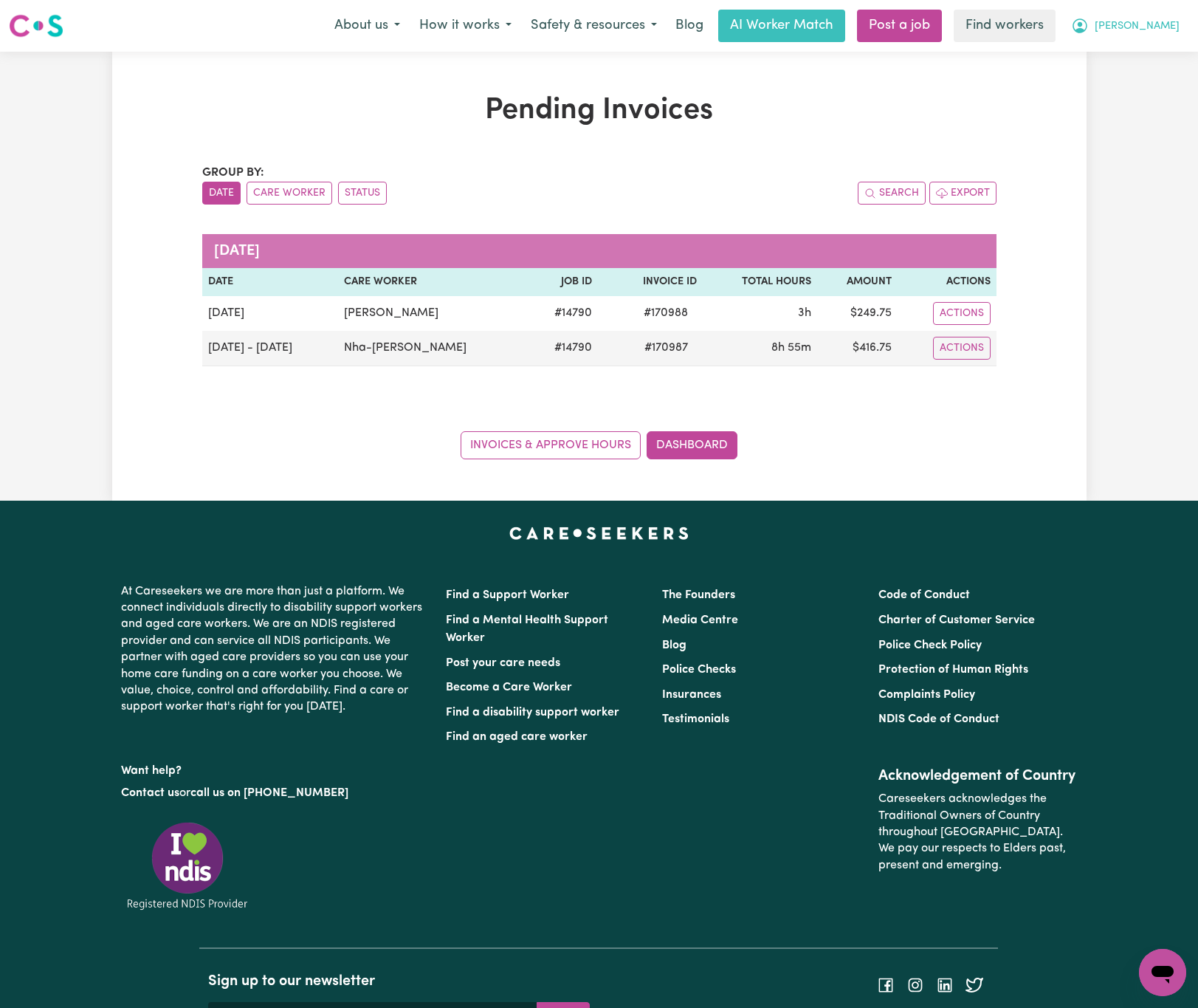
click at [1148, 21] on span "[PERSON_NAME]" at bounding box center [1137, 26] width 85 height 16
click at [1159, 85] on link "Logout" at bounding box center [1130, 85] width 116 height 28
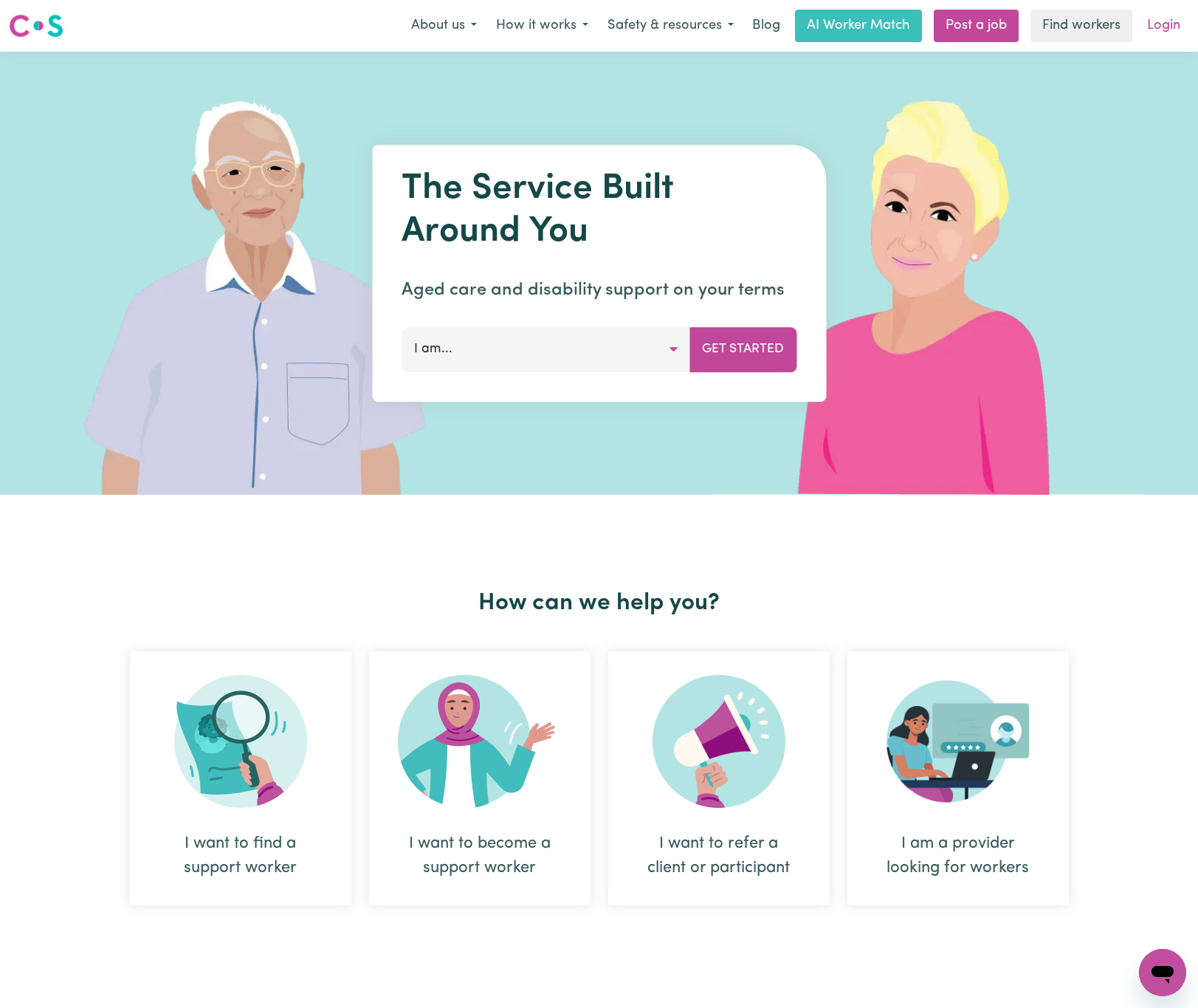
click at [1168, 23] on link "Login" at bounding box center [1163, 26] width 51 height 33
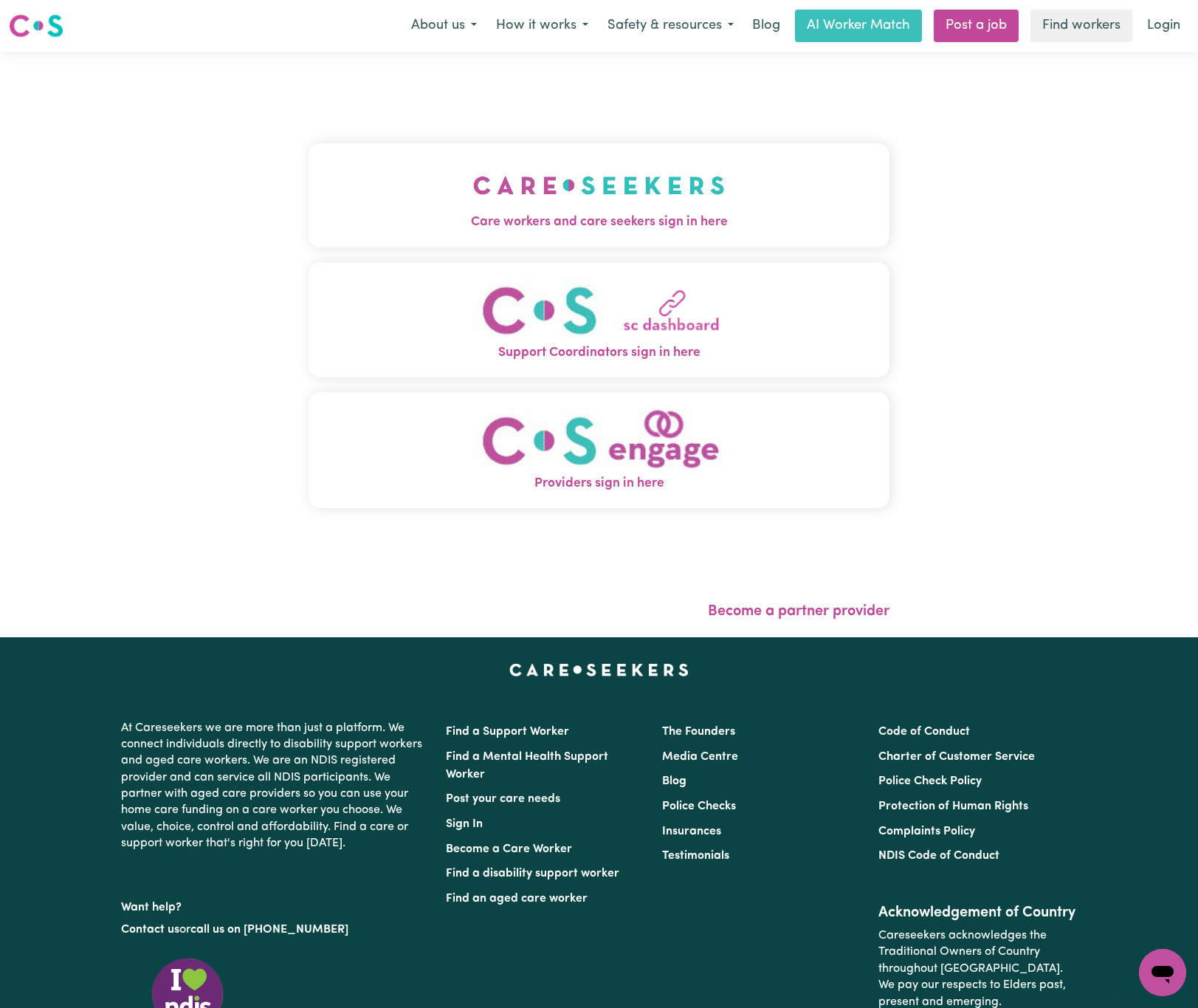
click at [565, 161] on img "Care workers and care seekers sign in here" at bounding box center [599, 184] width 252 height 55
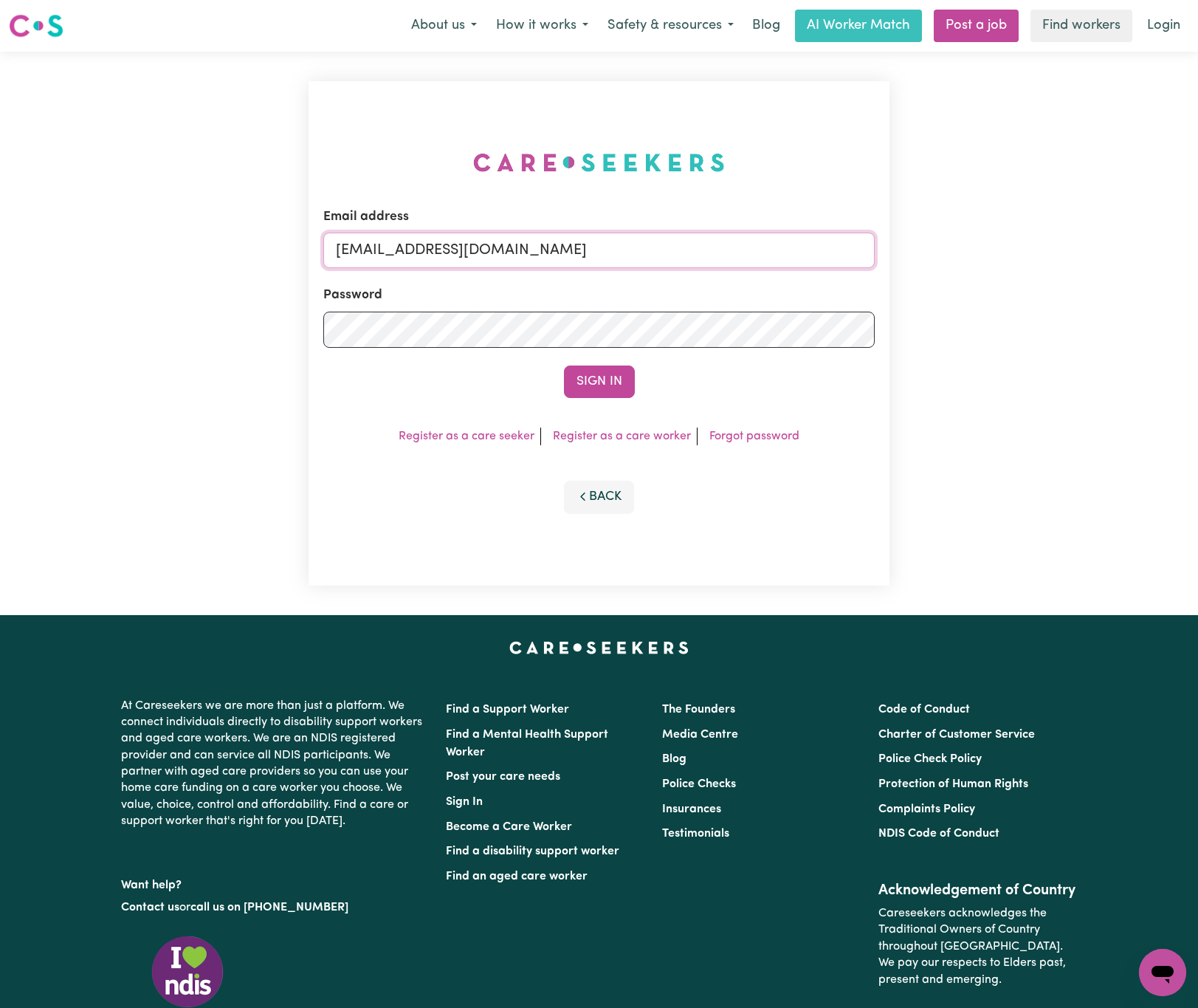
drag, startPoint x: 408, startPoint y: 246, endPoint x: 1029, endPoint y: 227, distance: 621.3
click at [1029, 227] on div "Email address [EMAIL_ADDRESS][DOMAIN_NAME] Password Sign In Register as a care …" at bounding box center [599, 333] width 1198 height 563
paste input "DonnaREVOLT"
type input "[EMAIL_ADDRESS][DOMAIN_NAME]"
click at [564, 365] on button "Sign In" at bounding box center [599, 381] width 71 height 33
